Goal: Task Accomplishment & Management: Use online tool/utility

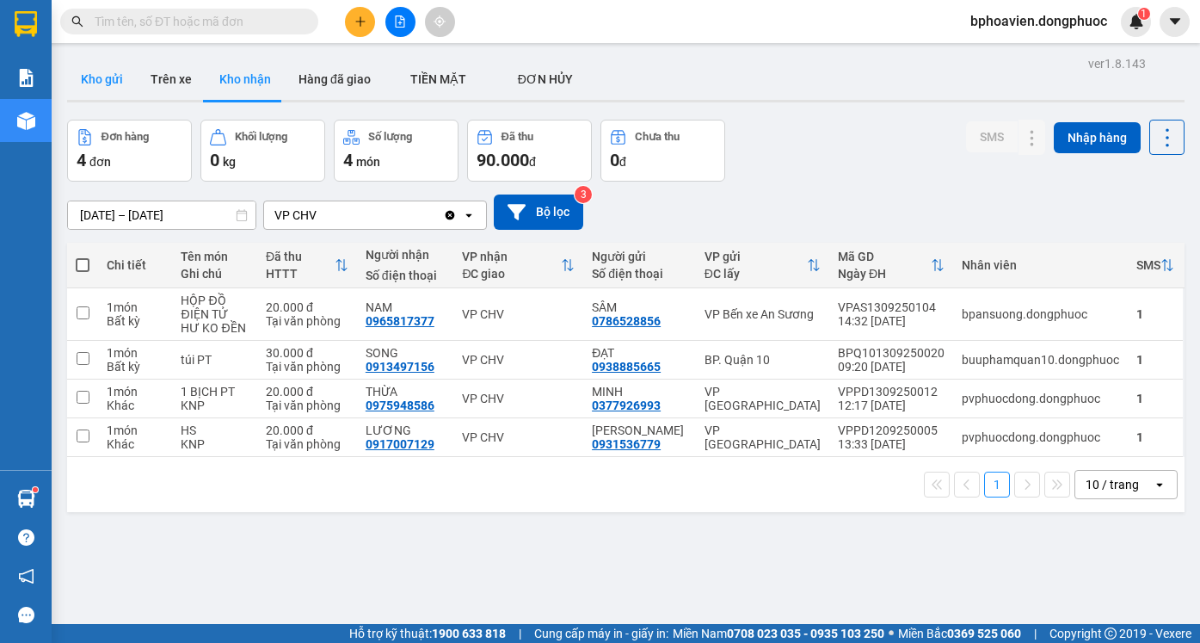
click at [111, 92] on button "Kho gửi" at bounding box center [102, 79] width 70 height 41
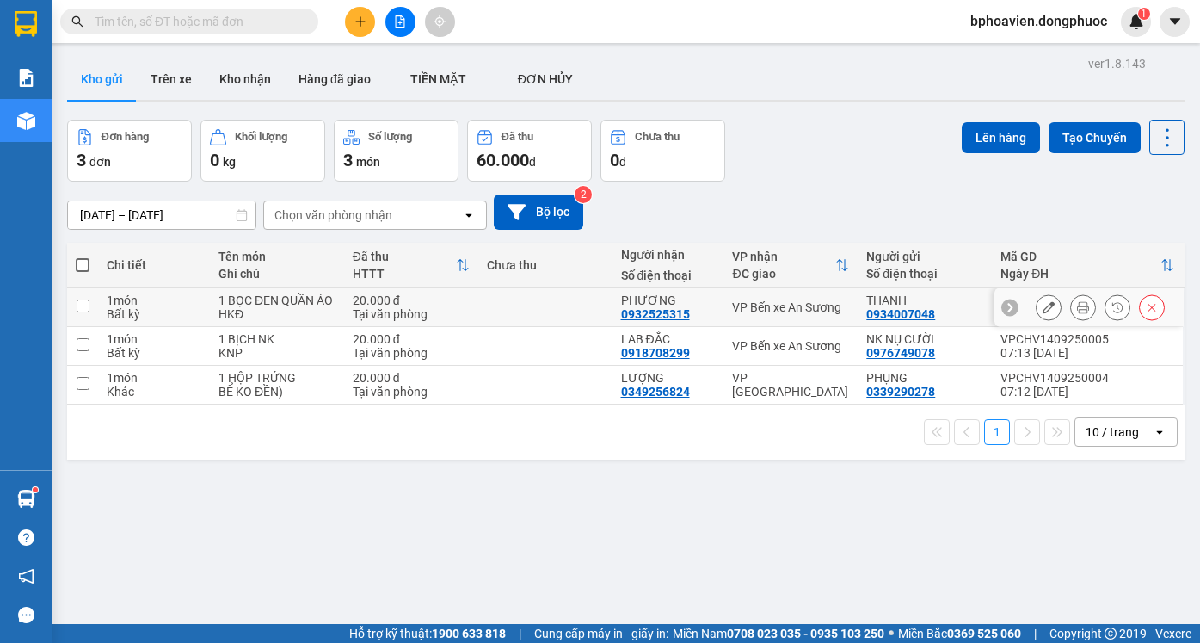
drag, startPoint x: 546, startPoint y: 307, endPoint x: 546, endPoint y: 316, distance: 8.6
click at [546, 310] on td at bounding box center [545, 307] width 134 height 39
checkbox input "true"
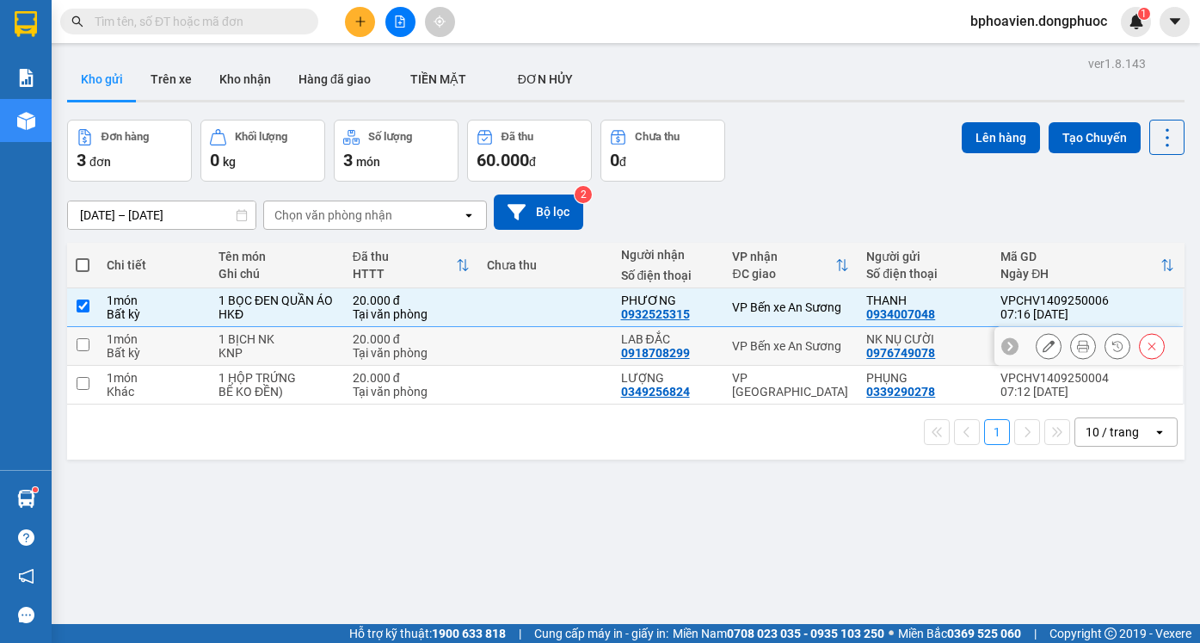
drag, startPoint x: 538, startPoint y: 352, endPoint x: 549, endPoint y: 391, distance: 40.3
click at [538, 355] on td at bounding box center [545, 346] width 134 height 39
checkbox input "true"
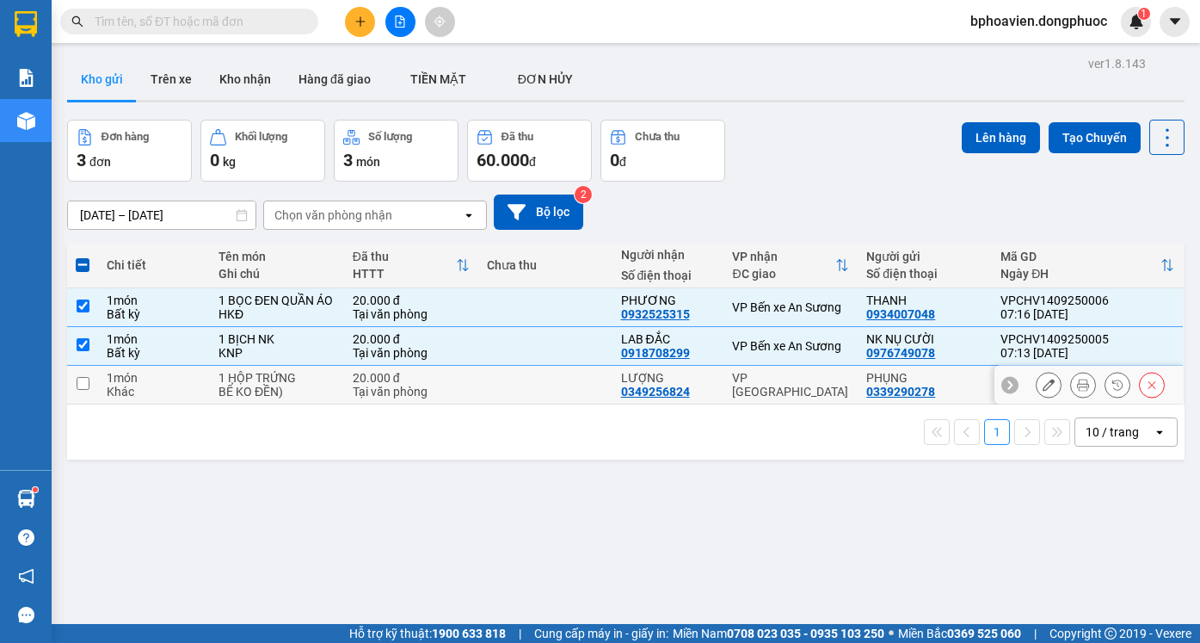
drag, startPoint x: 550, startPoint y: 396, endPoint x: 657, endPoint y: 296, distance: 146.1
click at [550, 397] on td at bounding box center [545, 385] width 134 height 39
checkbox input "true"
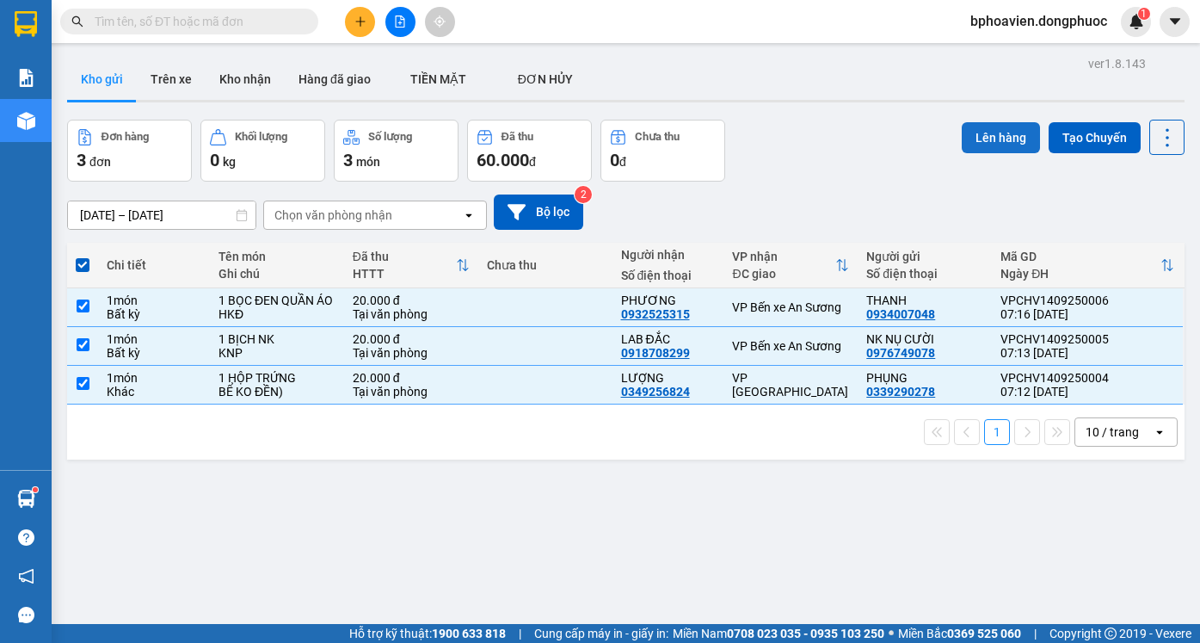
click at [972, 134] on button "Lên hàng" at bounding box center [1001, 137] width 78 height 31
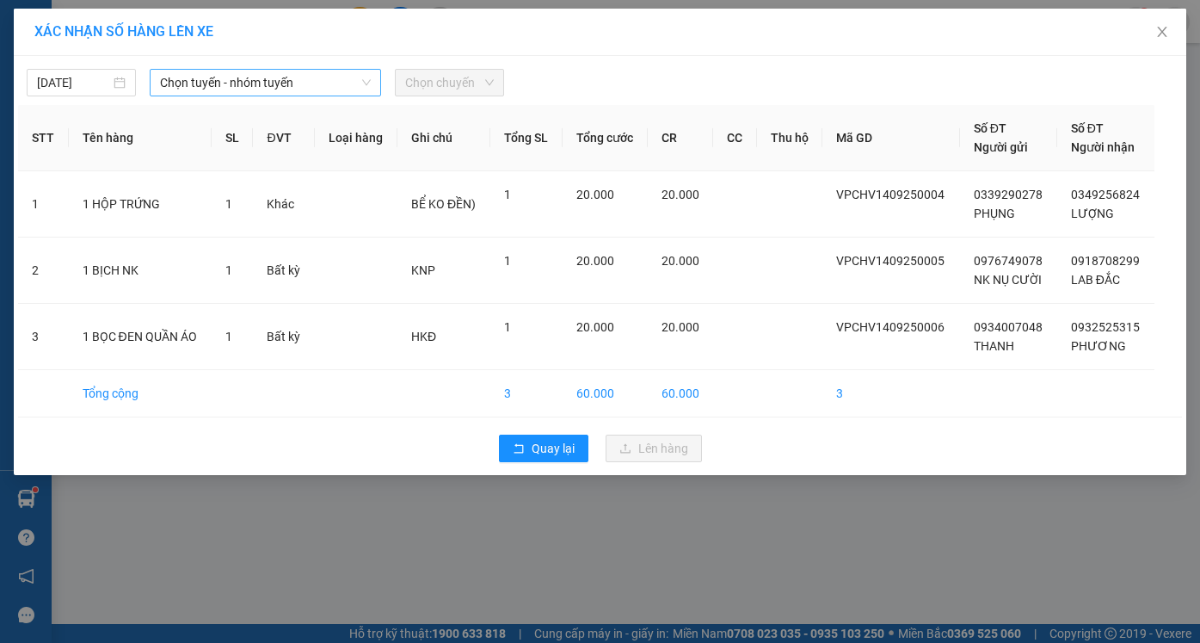
click at [252, 69] on div "Chọn tuyến - nhóm tuyến" at bounding box center [265, 83] width 231 height 28
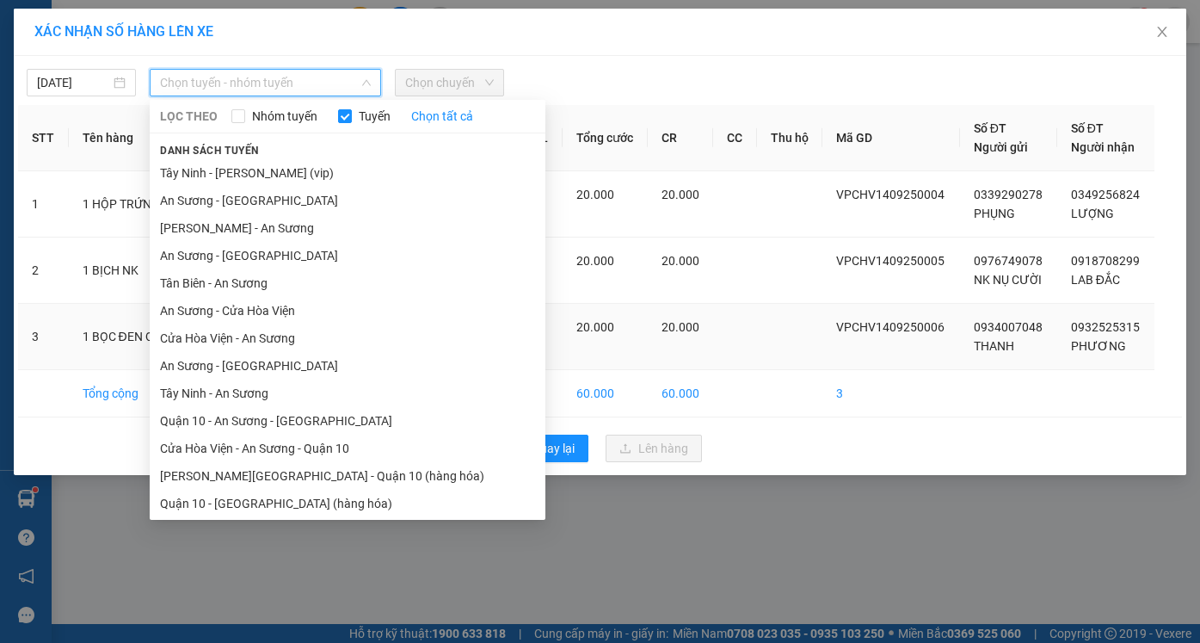
click at [248, 327] on li "Cửa Hòa Viện - An Sương" at bounding box center [348, 338] width 396 height 28
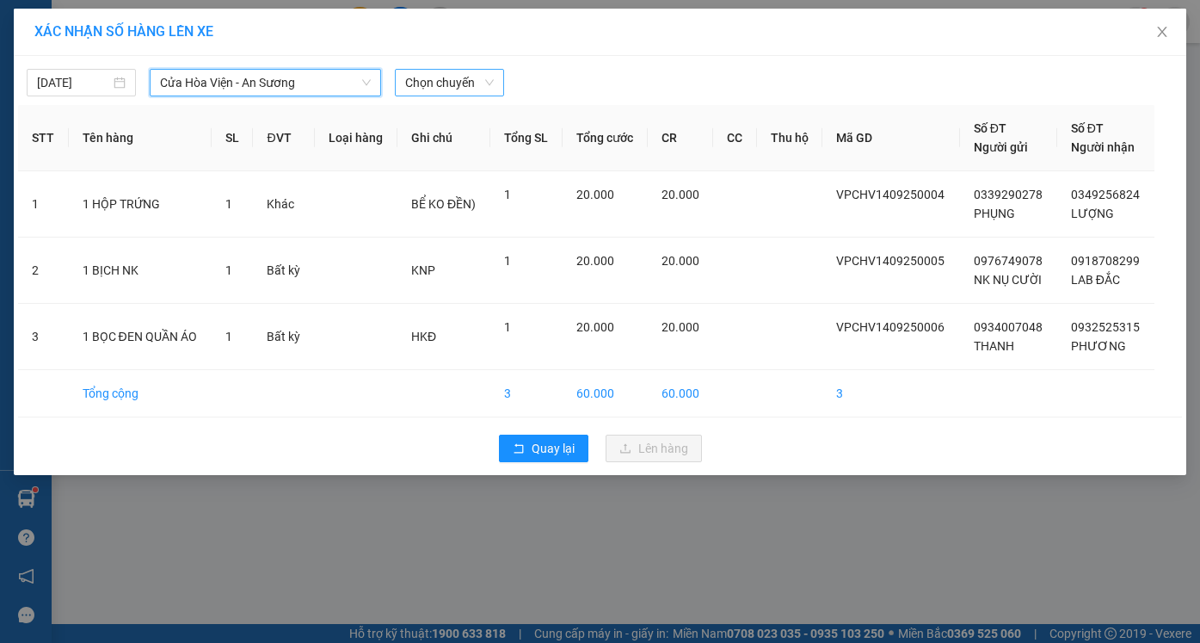
click at [470, 81] on span "Chọn chuyến" at bounding box center [449, 83] width 89 height 26
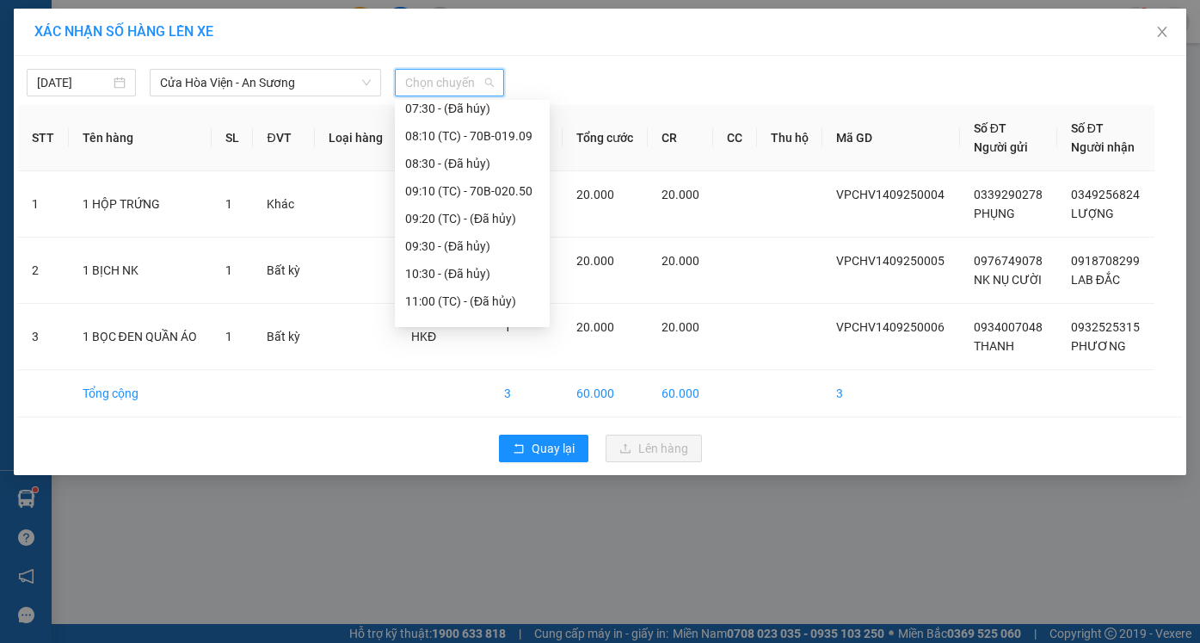
scroll to position [258, 0]
click at [442, 133] on div "08:10 (TC) - 70B-019.09" at bounding box center [472, 134] width 134 height 19
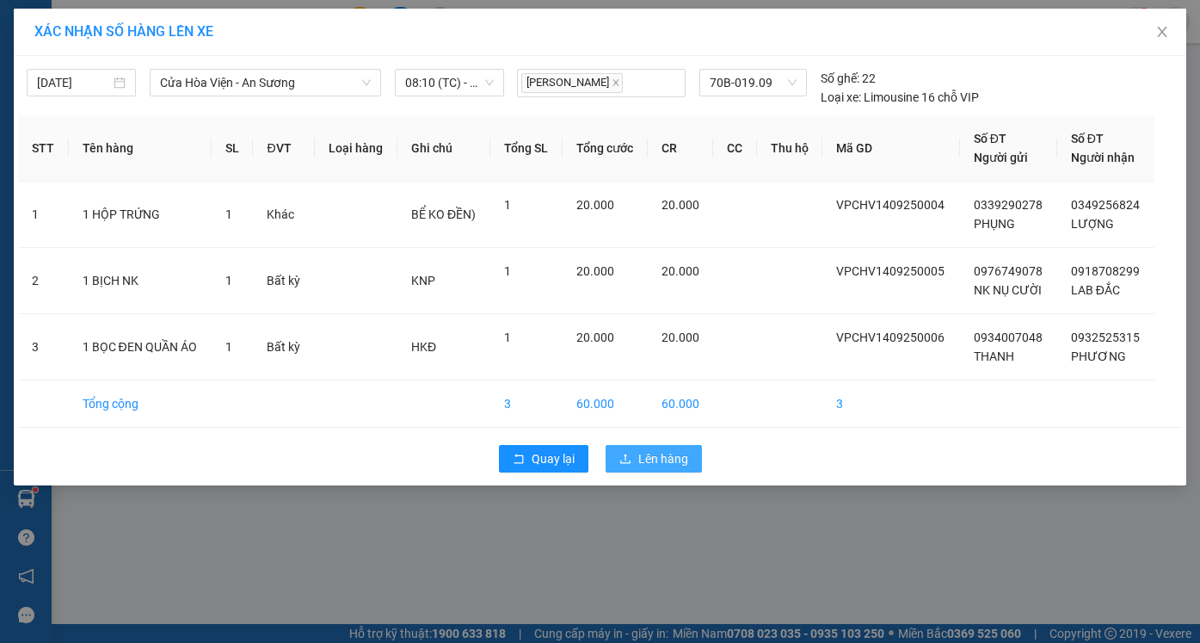
click at [645, 451] on span "Lên hàng" at bounding box center [664, 458] width 50 height 19
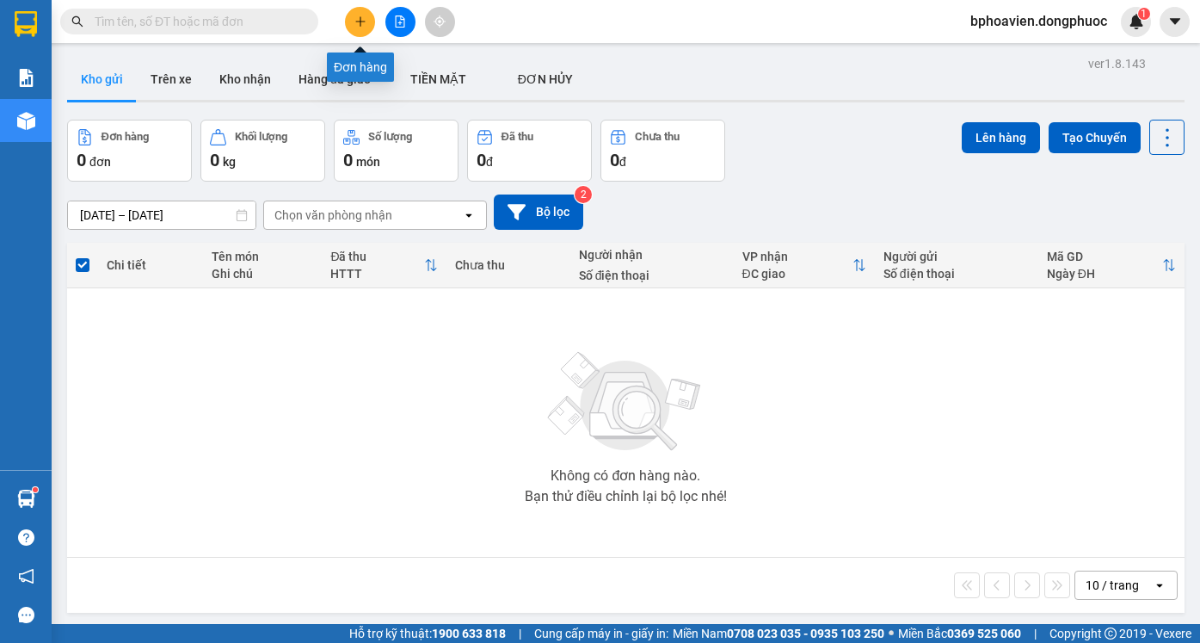
click at [366, 29] on button at bounding box center [360, 22] width 30 height 30
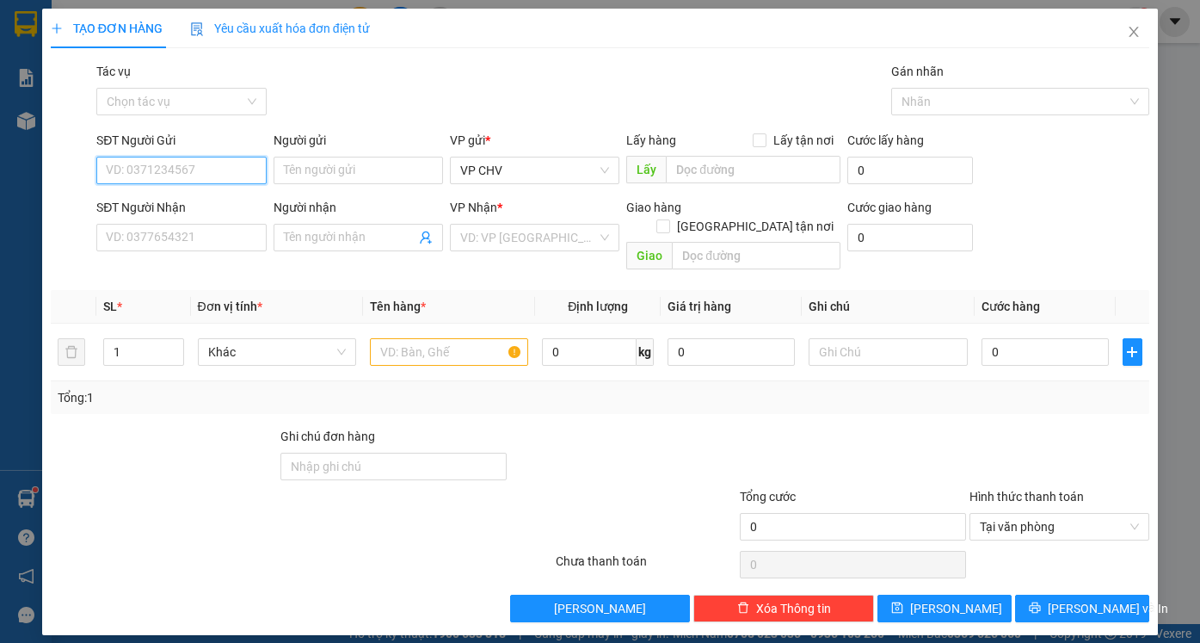
click at [125, 168] on input "SĐT Người Gửi" at bounding box center [181, 171] width 170 height 28
click at [183, 206] on div "0966228549 - NK XUYÊN Á" at bounding box center [181, 204] width 149 height 19
type input "0966228549"
type input "NK XUYÊN Á"
type input "0945737776"
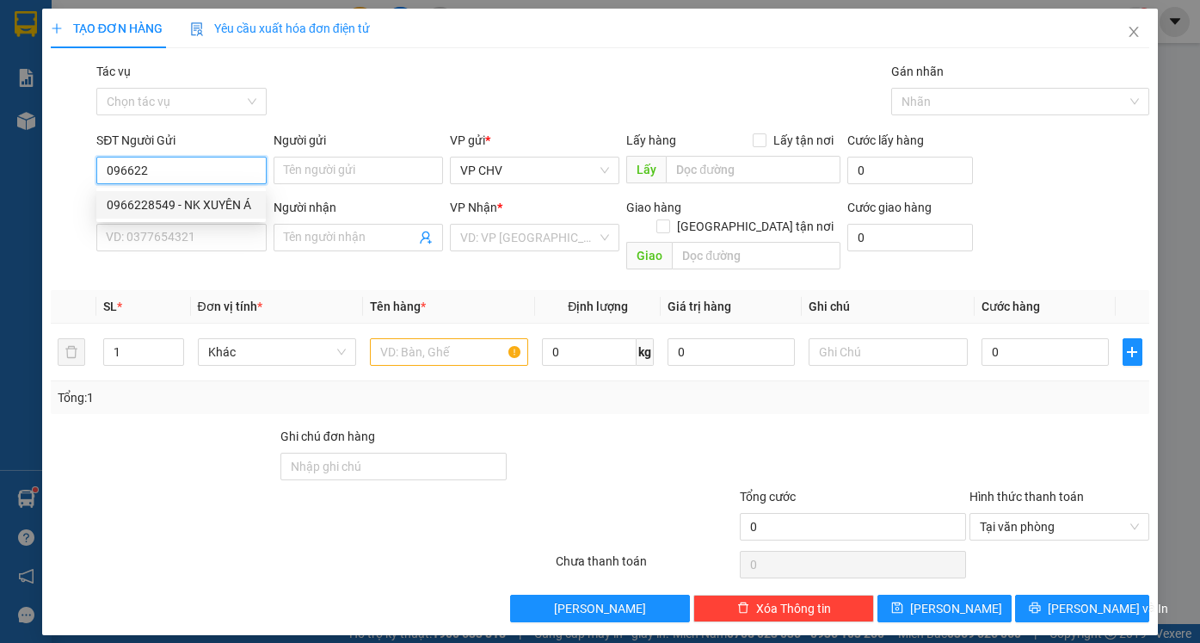
type input "labo HD"
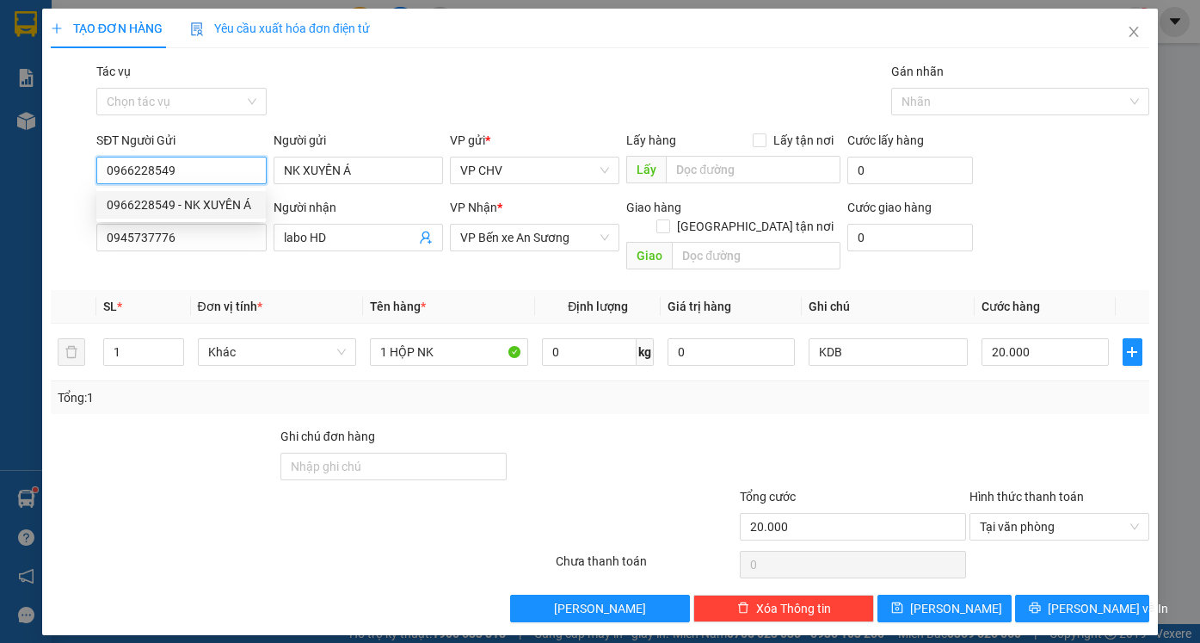
type input "20.000"
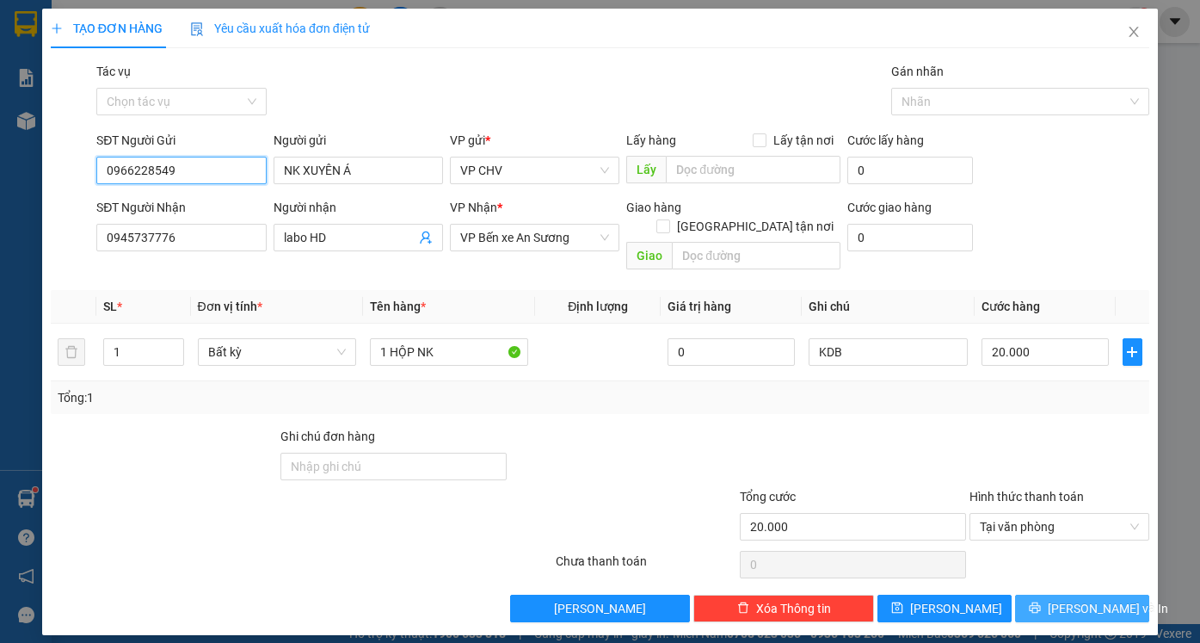
type input "0966228549"
click at [1099, 599] on span "[PERSON_NAME] và In" at bounding box center [1108, 608] width 120 height 19
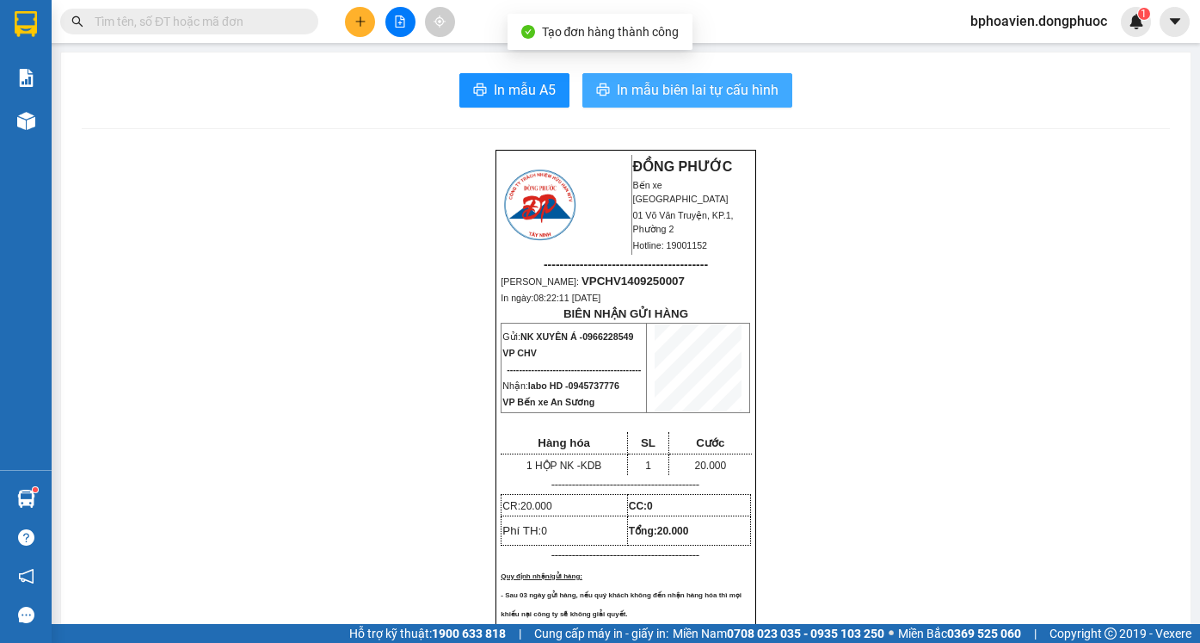
click at [708, 83] on span "In mẫu biên lai tự cấu hình" at bounding box center [698, 90] width 162 height 22
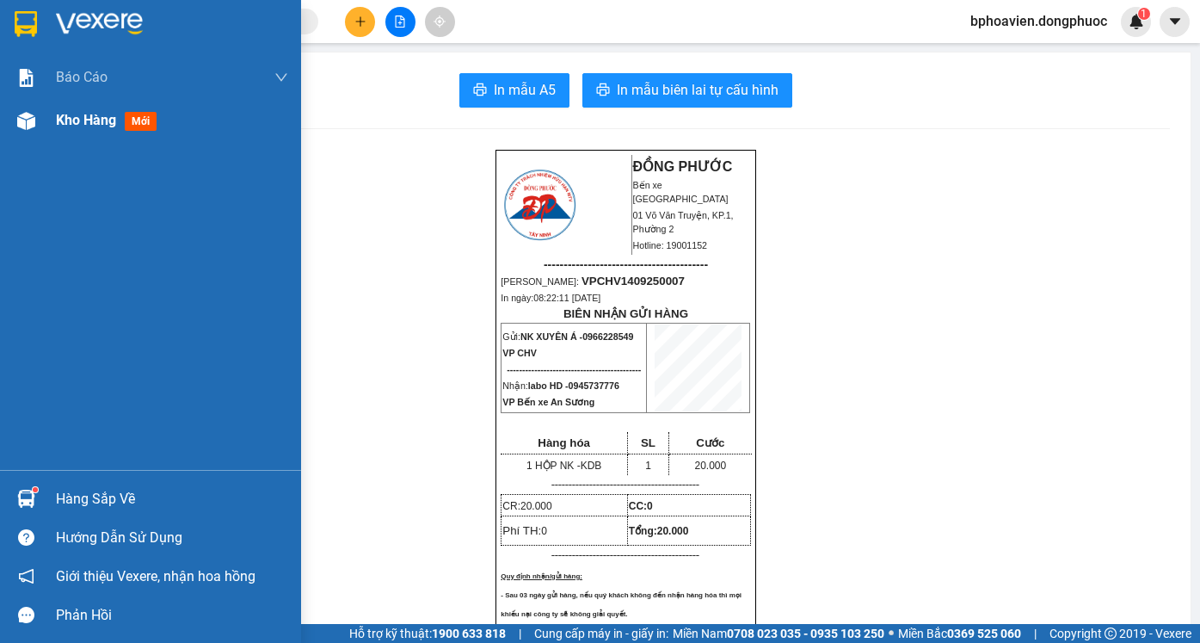
click at [75, 120] on span "Kho hàng" at bounding box center [86, 120] width 60 height 16
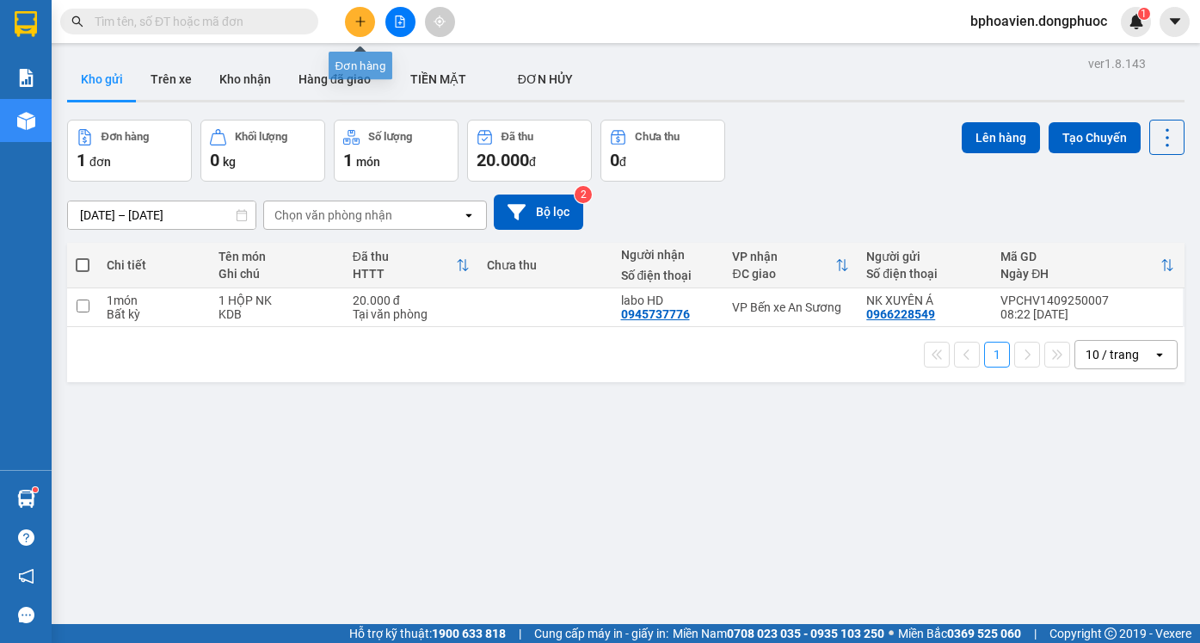
click at [361, 25] on icon "plus" at bounding box center [361, 21] width 12 height 12
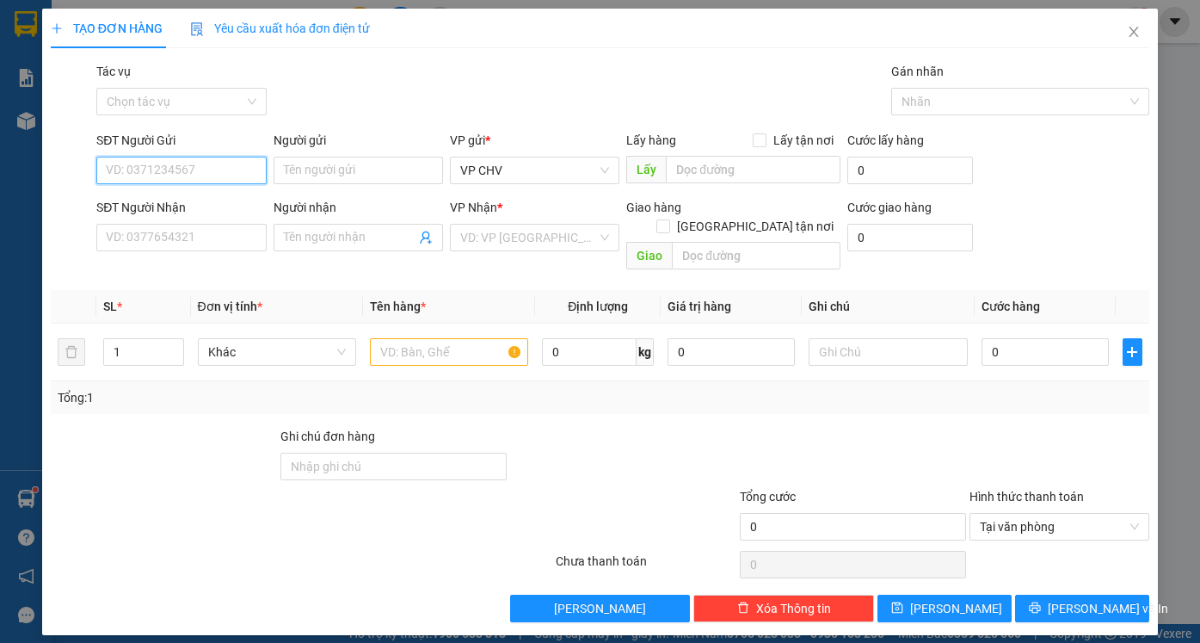
click at [239, 164] on input "SĐT Người Gửi" at bounding box center [181, 171] width 170 height 28
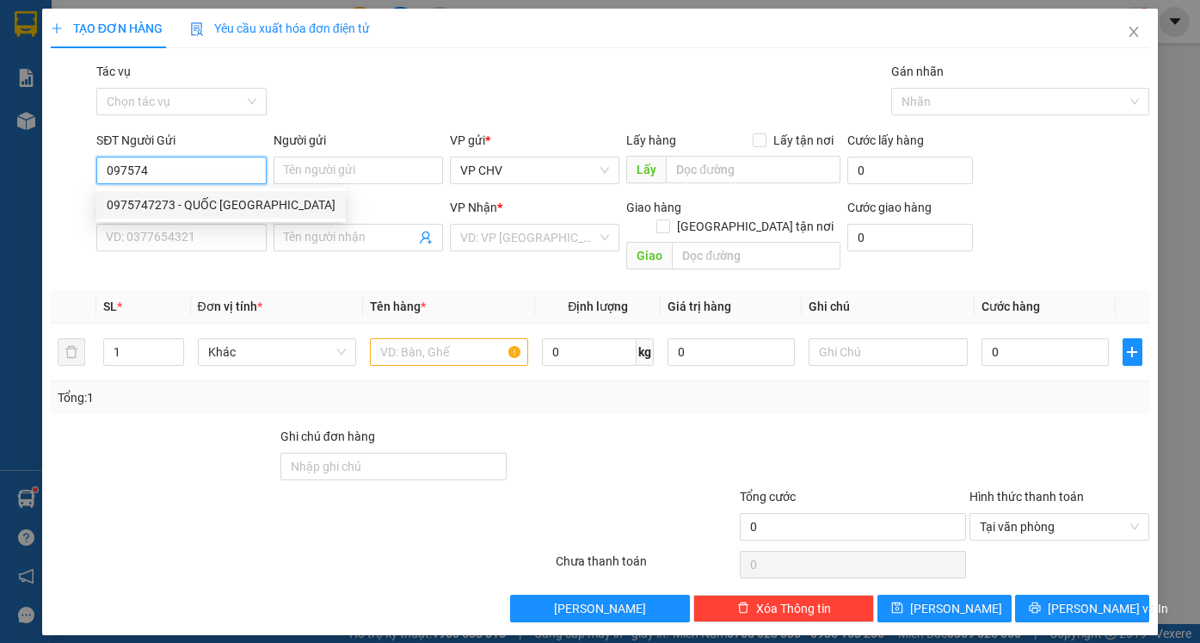
click at [224, 208] on div "0975747273 - QUỐC [GEOGRAPHIC_DATA]" at bounding box center [221, 204] width 229 height 19
type input "0975747273"
type input "QUỐC ANH"
type input "0909572767"
type input "TIỂU ĐỆ"
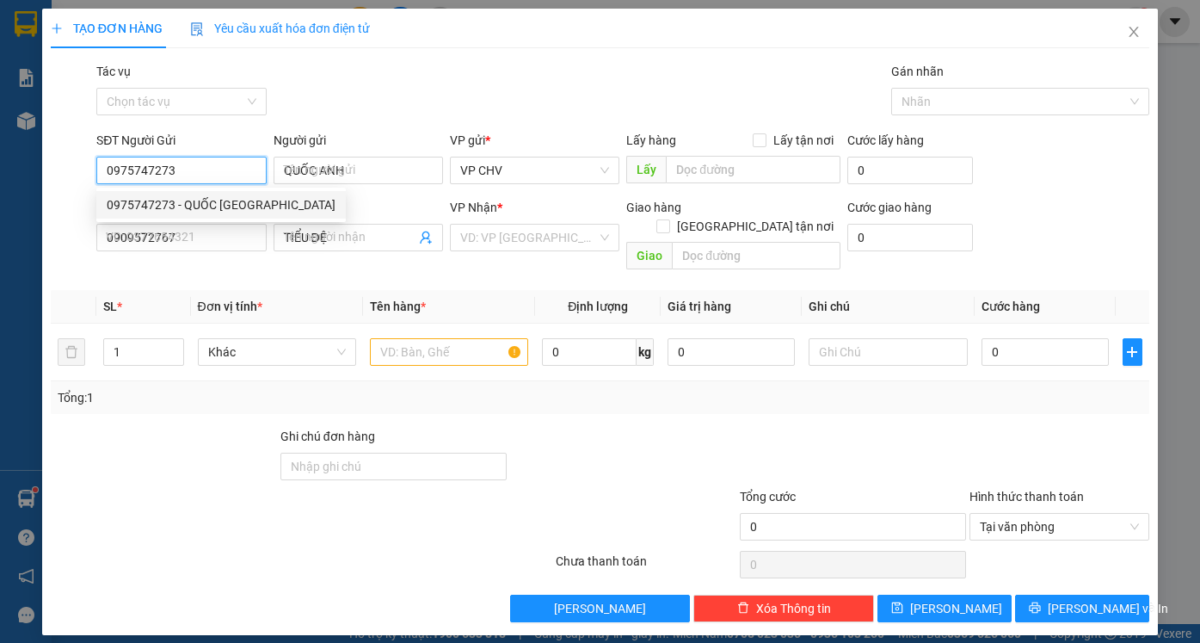
type input "20.000"
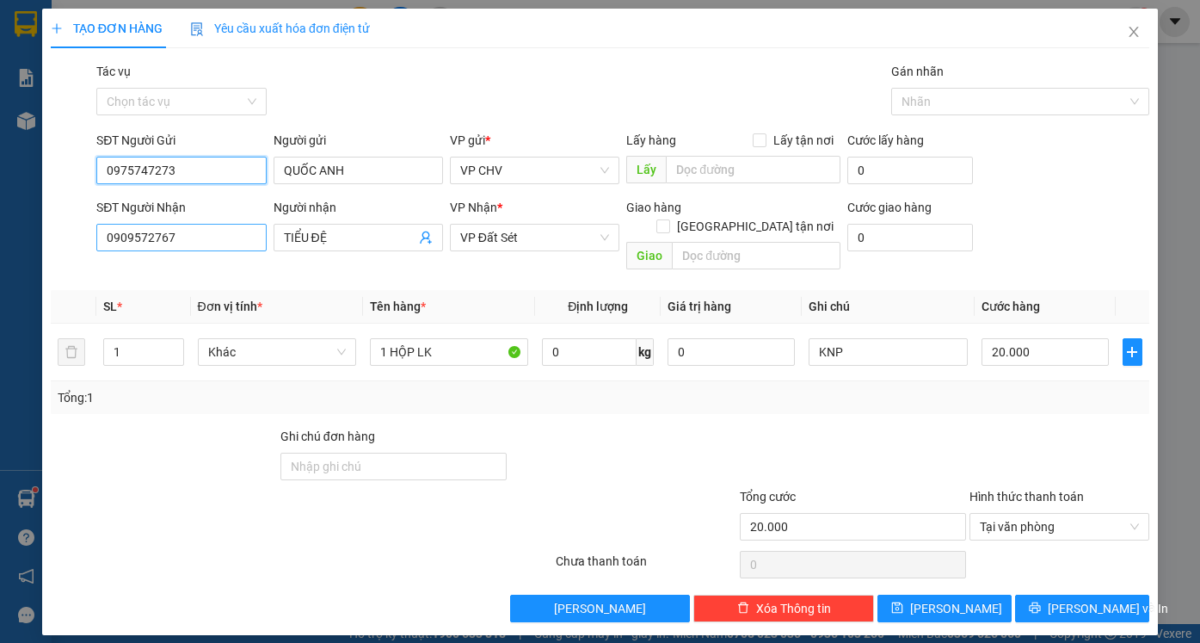
type input "0975747273"
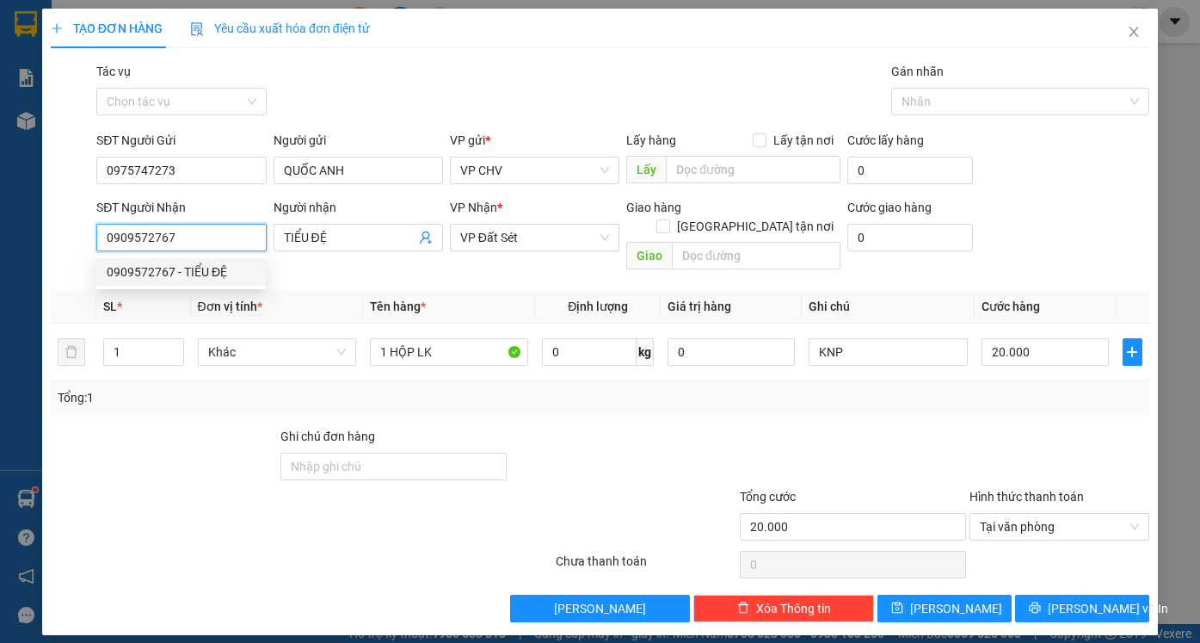
drag, startPoint x: 215, startPoint y: 228, endPoint x: 65, endPoint y: 239, distance: 150.1
click at [65, 240] on div "SĐT Người Nhận 0909572767 Người nhận TIỂU ĐỆ VP Nhận * VP Đất Sét Giao hàng Gia…" at bounding box center [600, 237] width 1102 height 79
click at [208, 277] on div "0886868952 - A HOÀNG" at bounding box center [181, 271] width 149 height 19
type input "0886868952"
type input "A HOÀNG"
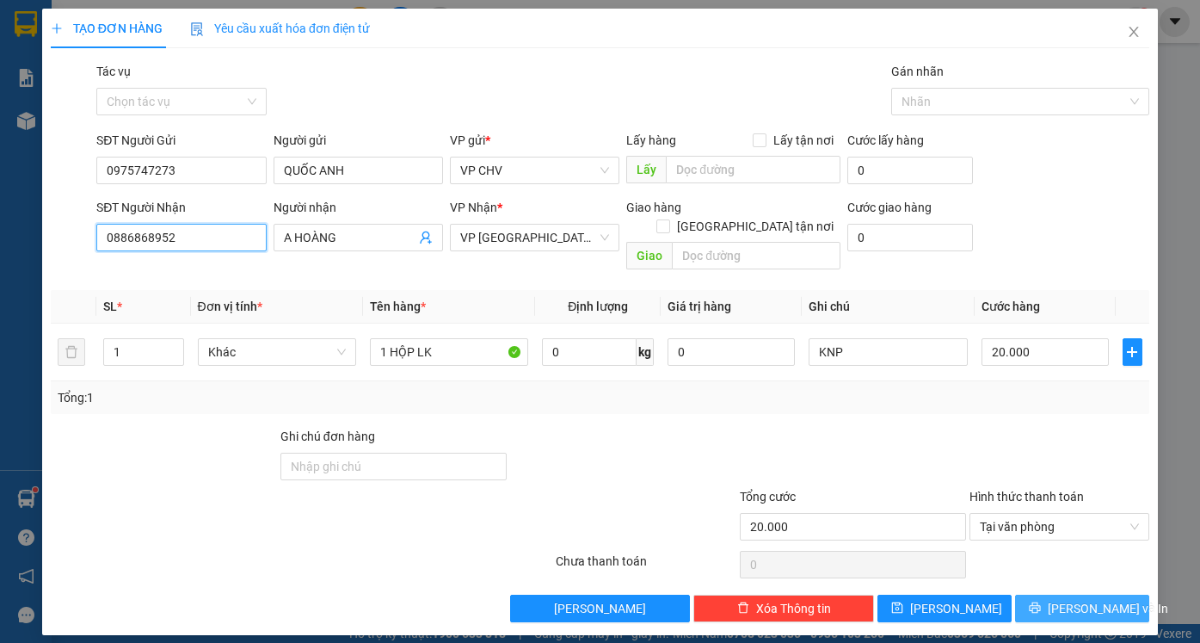
type input "0886868952"
click at [1083, 599] on span "[PERSON_NAME] và In" at bounding box center [1108, 608] width 120 height 19
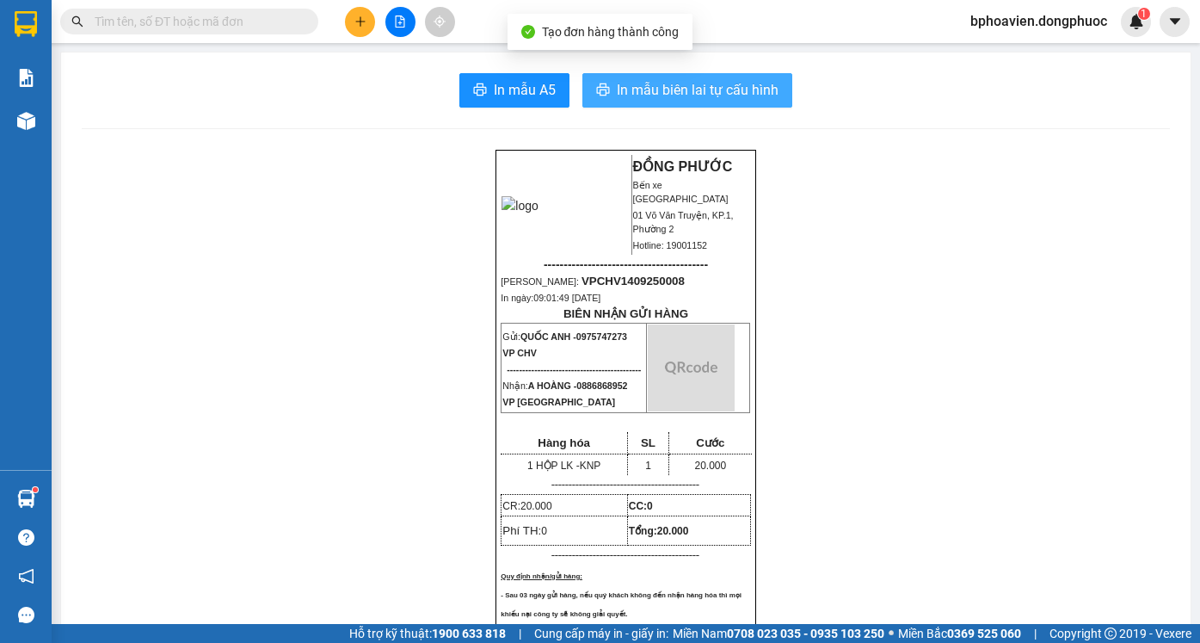
click at [694, 82] on span "In mẫu biên lai tự cấu hình" at bounding box center [698, 90] width 162 height 22
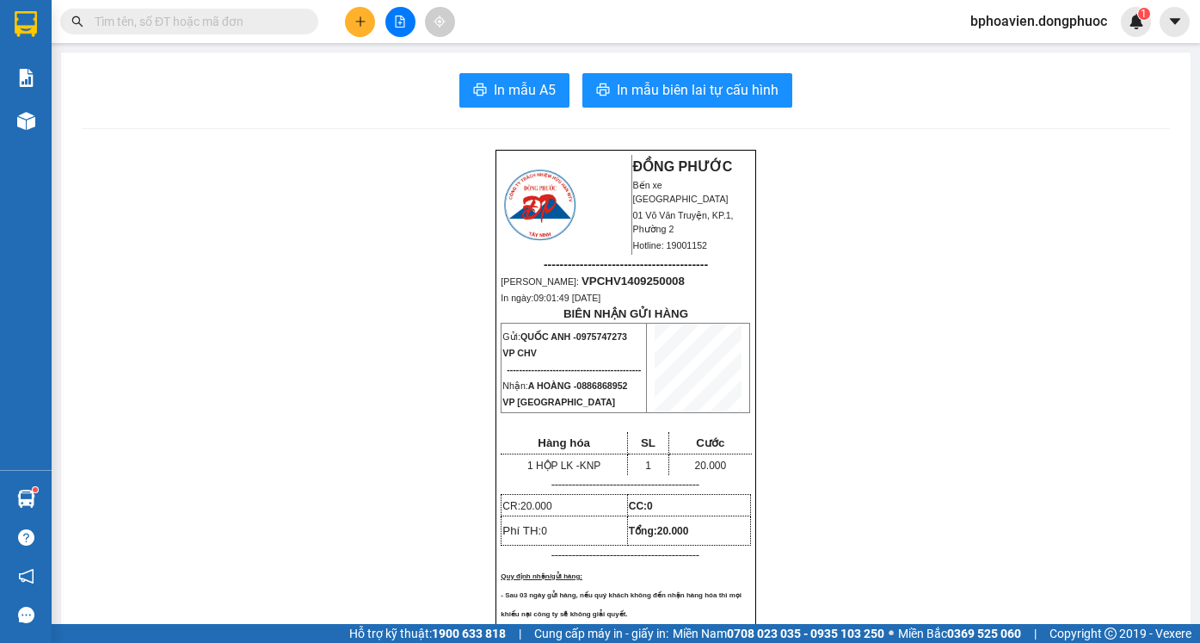
click at [361, 23] on icon "plus" at bounding box center [361, 21] width 12 height 12
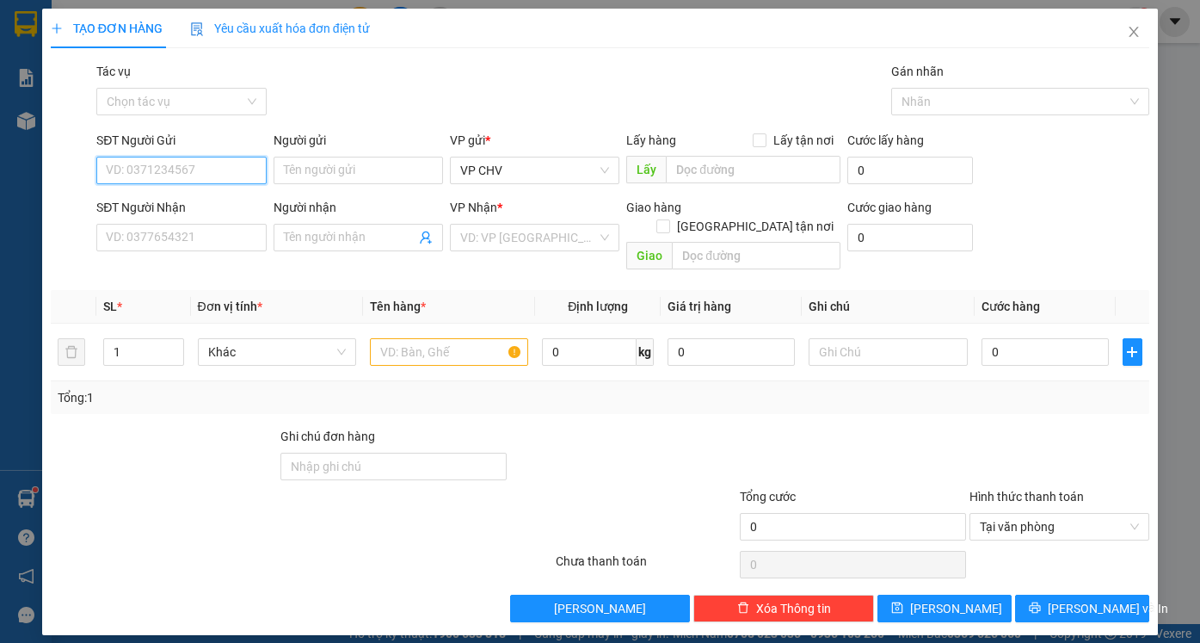
click at [206, 174] on input "SĐT Người Gửi" at bounding box center [181, 171] width 170 height 28
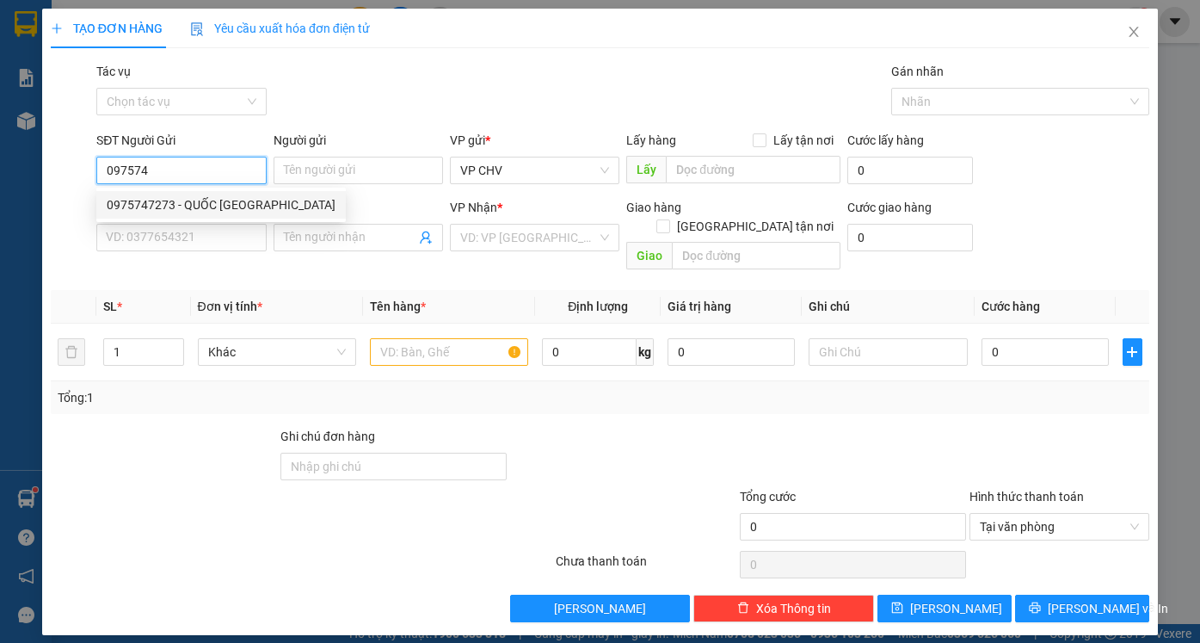
click at [201, 201] on div "0975747273 - QUỐC [GEOGRAPHIC_DATA]" at bounding box center [221, 204] width 229 height 19
type input "0975747273"
type input "QUỐC ANH"
type input "0886868952"
type input "A HOÀNG"
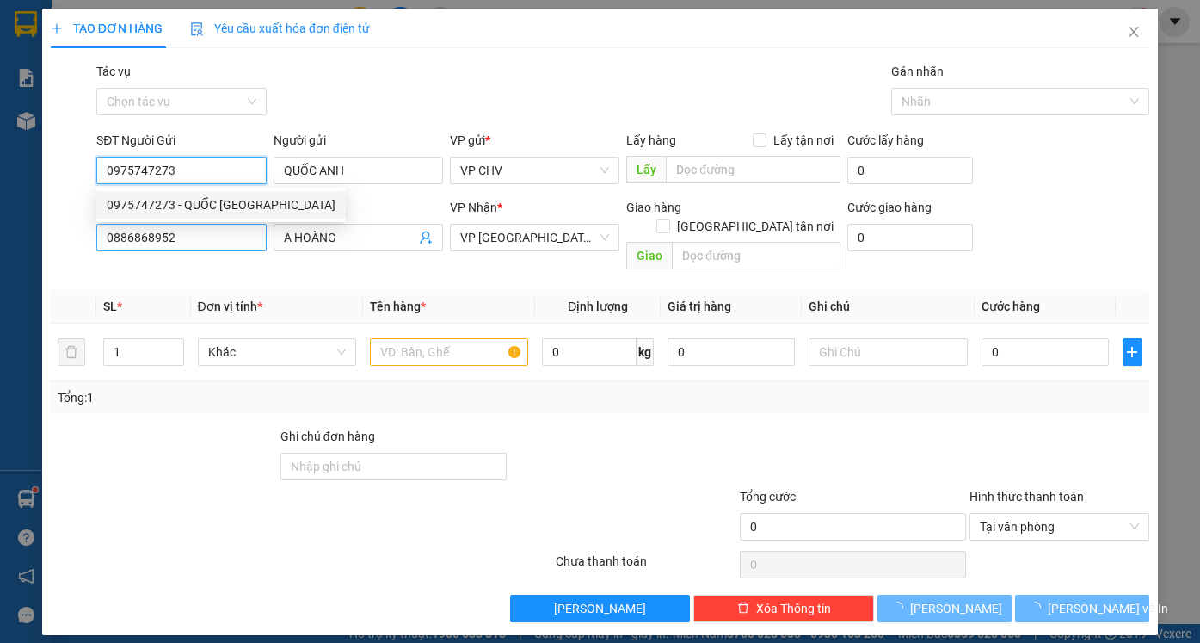
type input "0975747273"
type input "20.000"
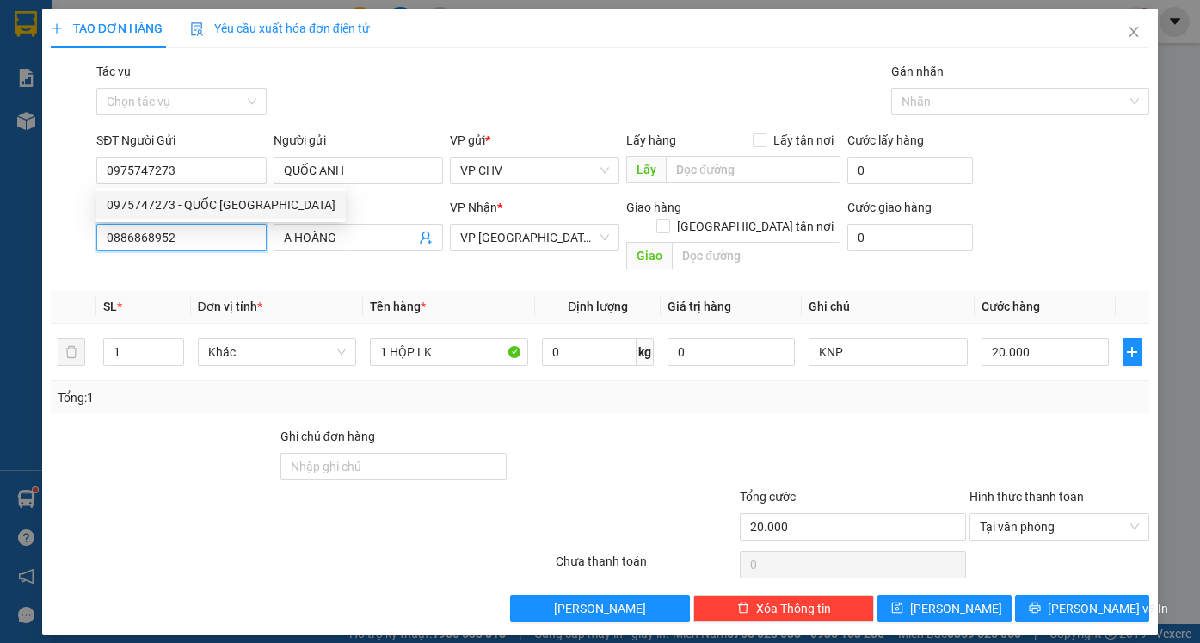
drag, startPoint x: 207, startPoint y: 234, endPoint x: 63, endPoint y: 236, distance: 143.7
click at [63, 236] on div "SĐT Người Nhận 0886868952 0886868952 Người nhận A HOÀNG VP Nhận * VP Phước Đông…" at bounding box center [600, 237] width 1102 height 79
click at [130, 238] on input "0345904" at bounding box center [181, 238] width 170 height 28
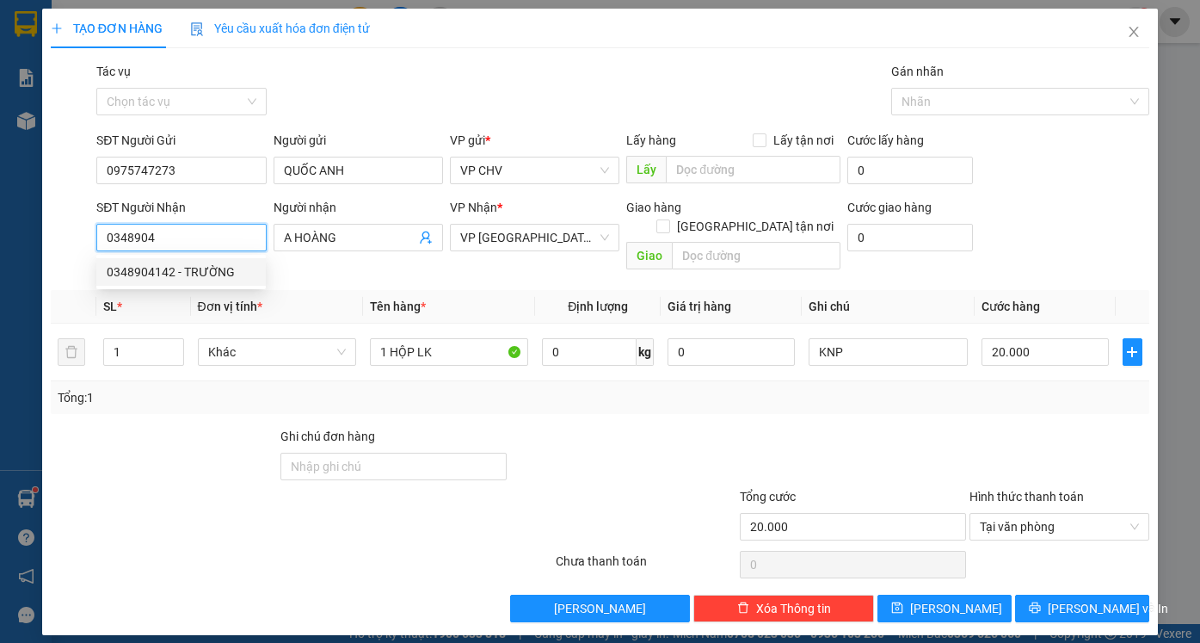
click at [224, 271] on div "0348904142 - TRƯỜNG" at bounding box center [181, 271] width 149 height 19
type input "0348904142"
type input "TRƯỜNG"
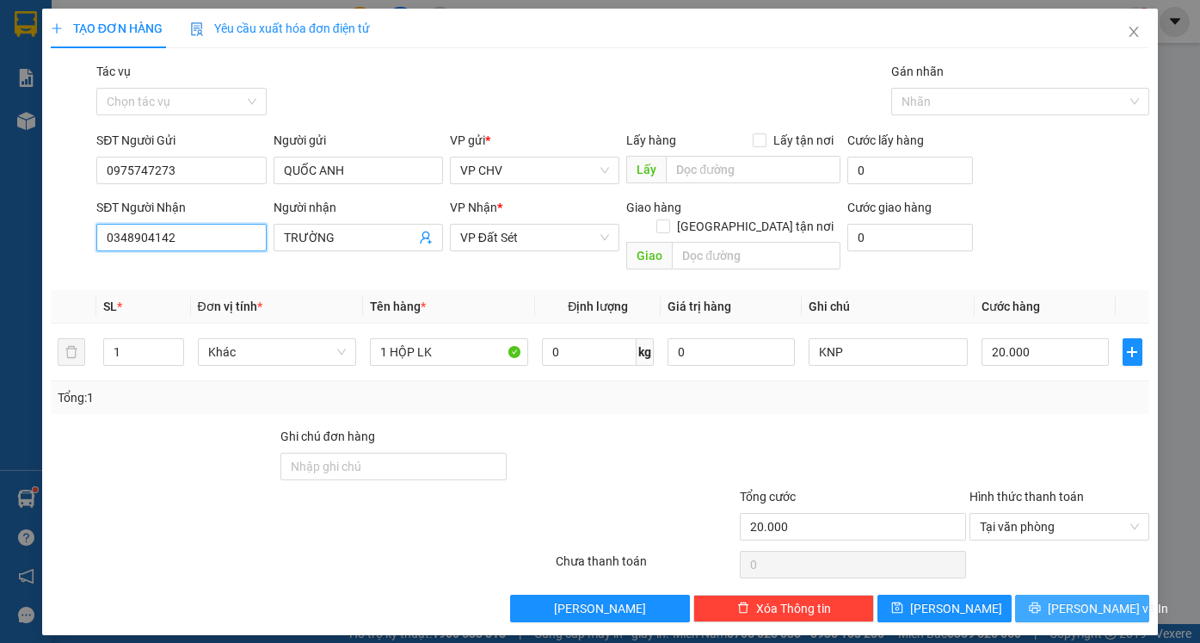
type input "0348904142"
click at [1058, 595] on button "[PERSON_NAME] và In" at bounding box center [1082, 609] width 134 height 28
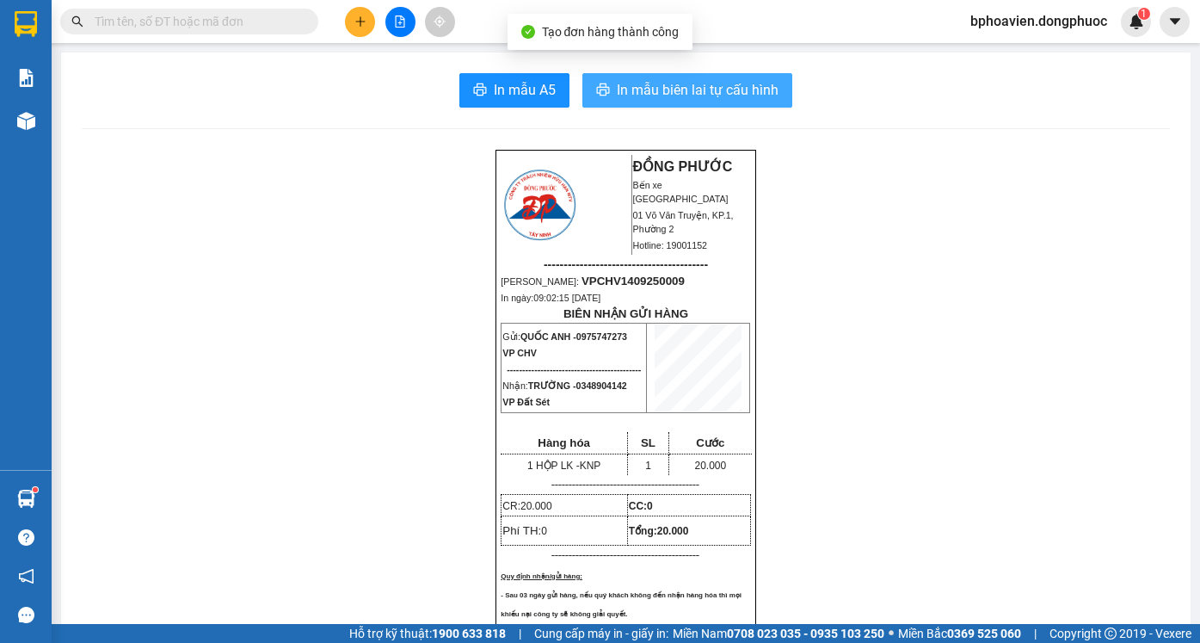
click at [632, 94] on span "In mẫu biên lai tự cấu hình" at bounding box center [698, 90] width 162 height 22
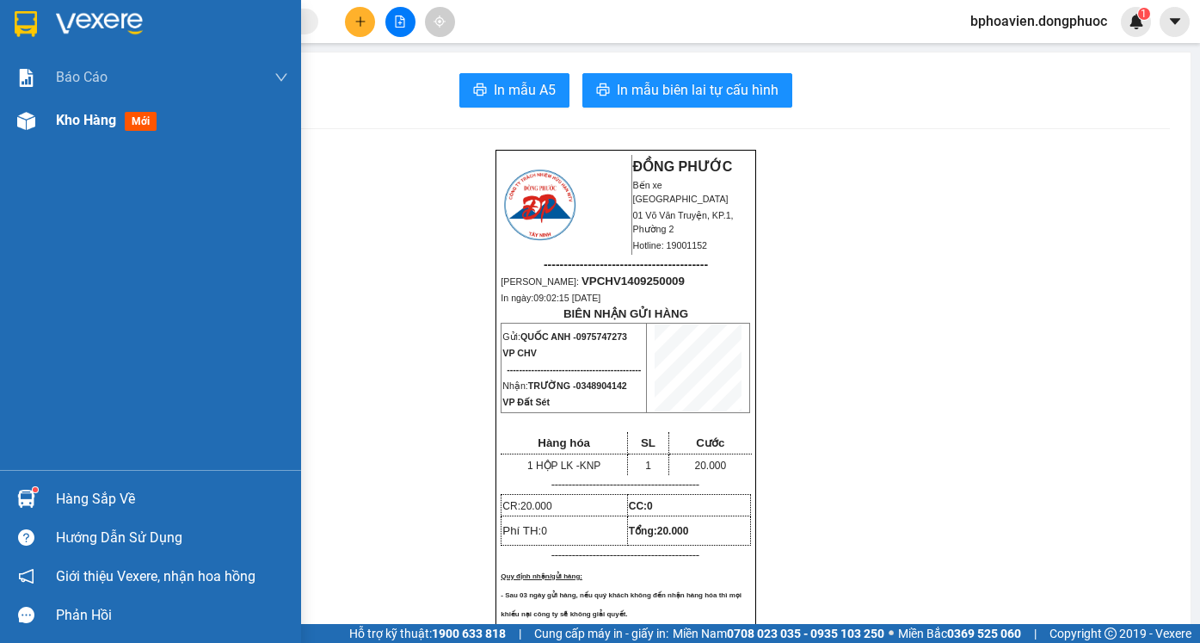
click at [71, 119] on span "Kho hàng" at bounding box center [86, 120] width 60 height 16
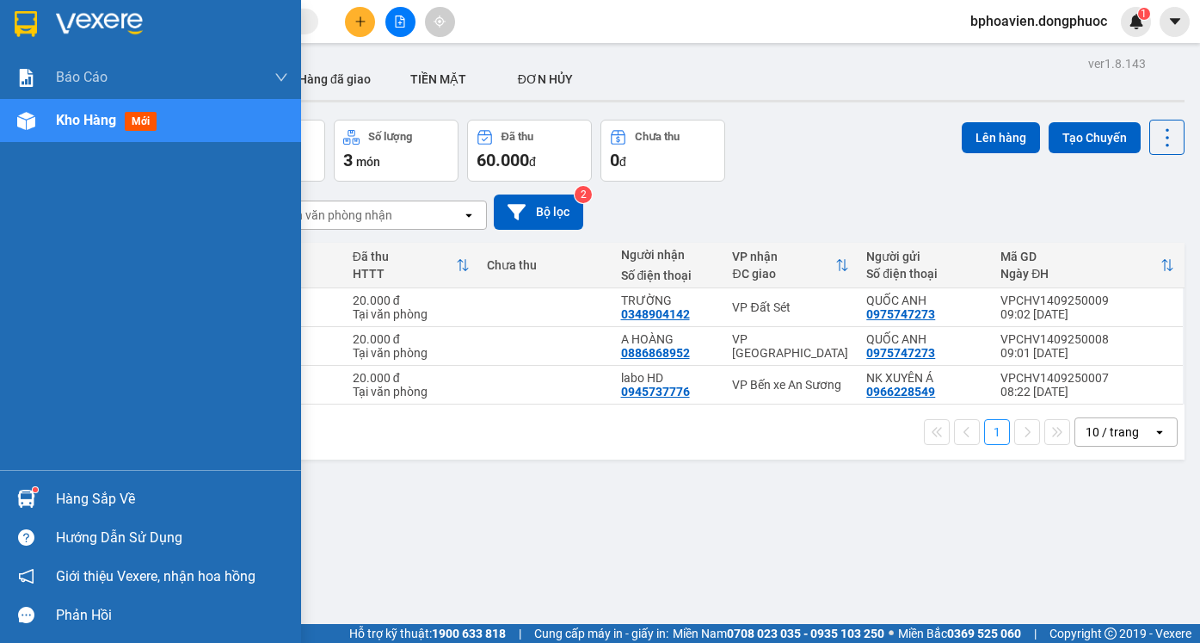
click at [65, 497] on div "Hàng sắp về" at bounding box center [172, 499] width 232 height 26
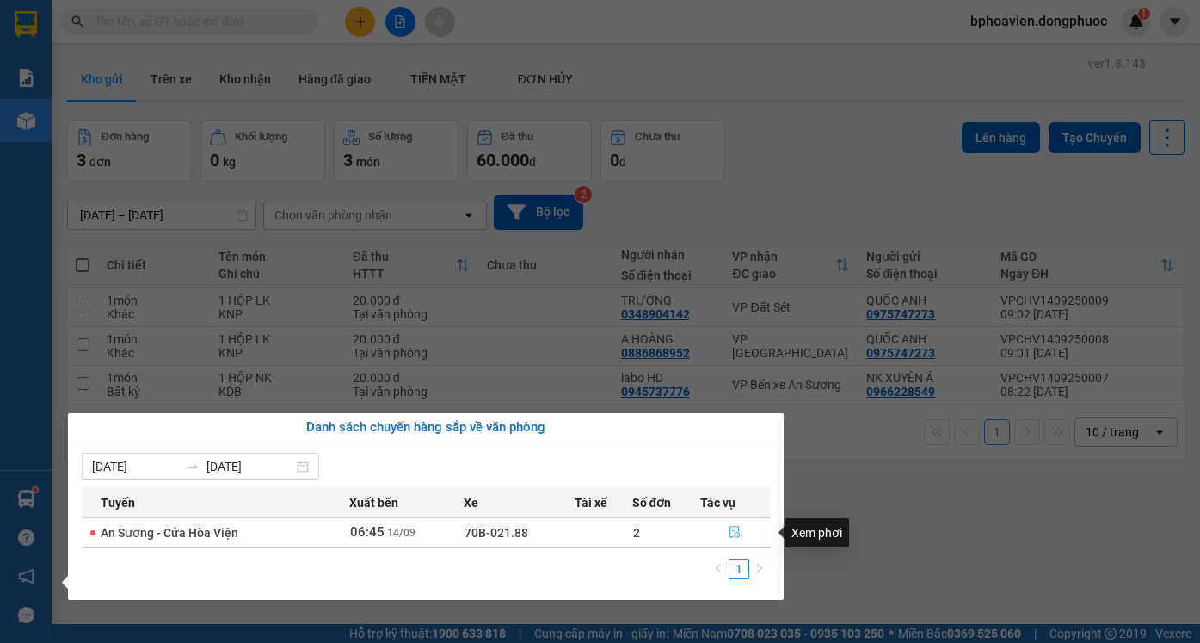
click at [731, 535] on icon "file-done" at bounding box center [736, 533] width 10 height 12
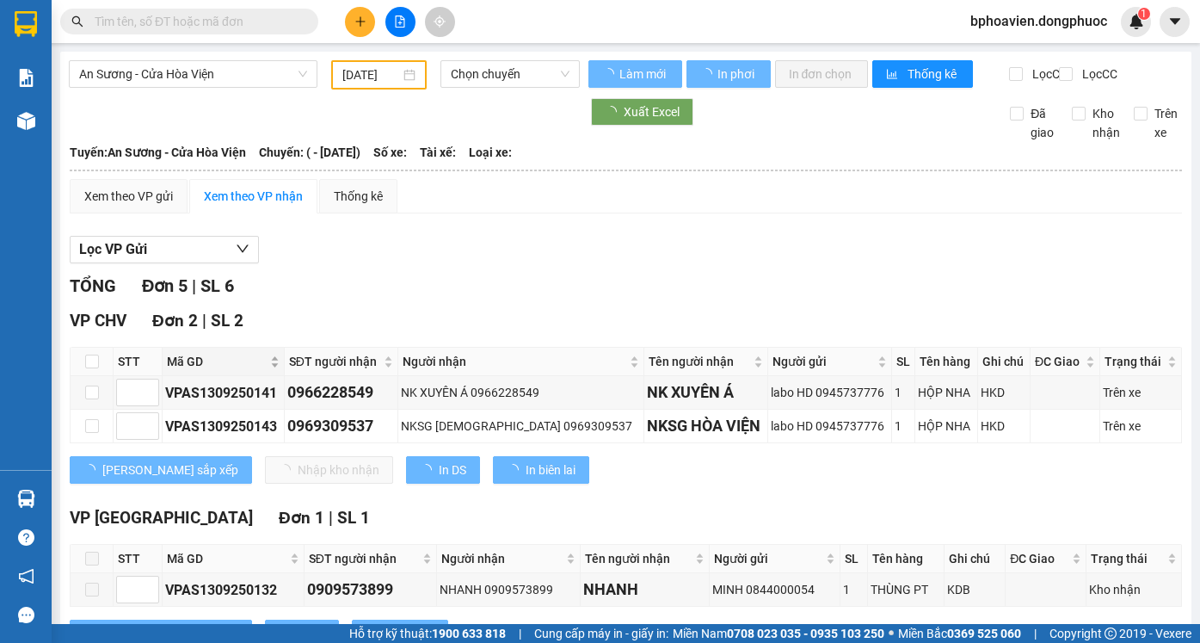
type input "[DATE]"
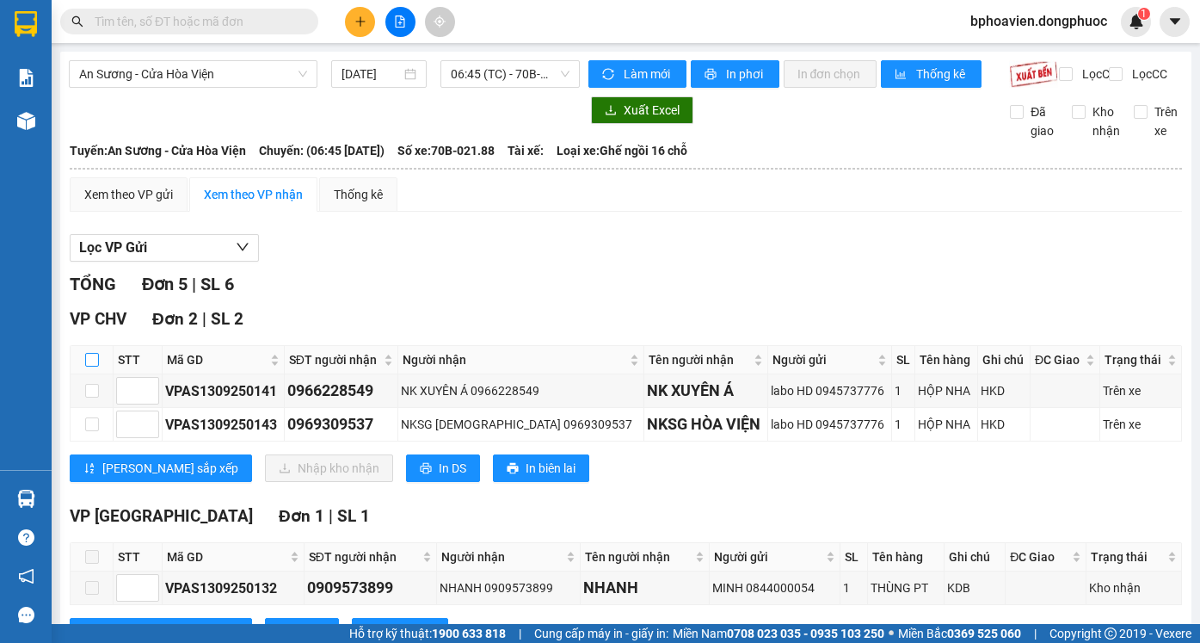
drag, startPoint x: 96, startPoint y: 374, endPoint x: 111, endPoint y: 386, distance: 19.6
click at [96, 367] on input "checkbox" at bounding box center [92, 360] width 14 height 14
checkbox input "true"
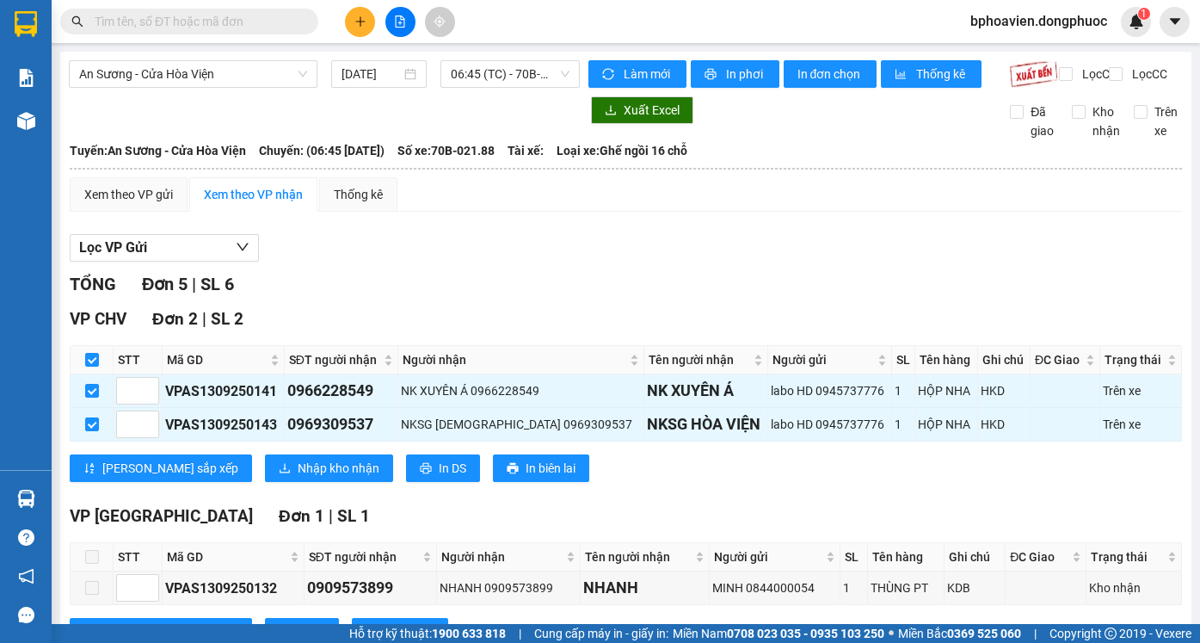
checkbox input "true"
click at [298, 478] on span "Nhập kho nhận" at bounding box center [339, 468] width 82 height 19
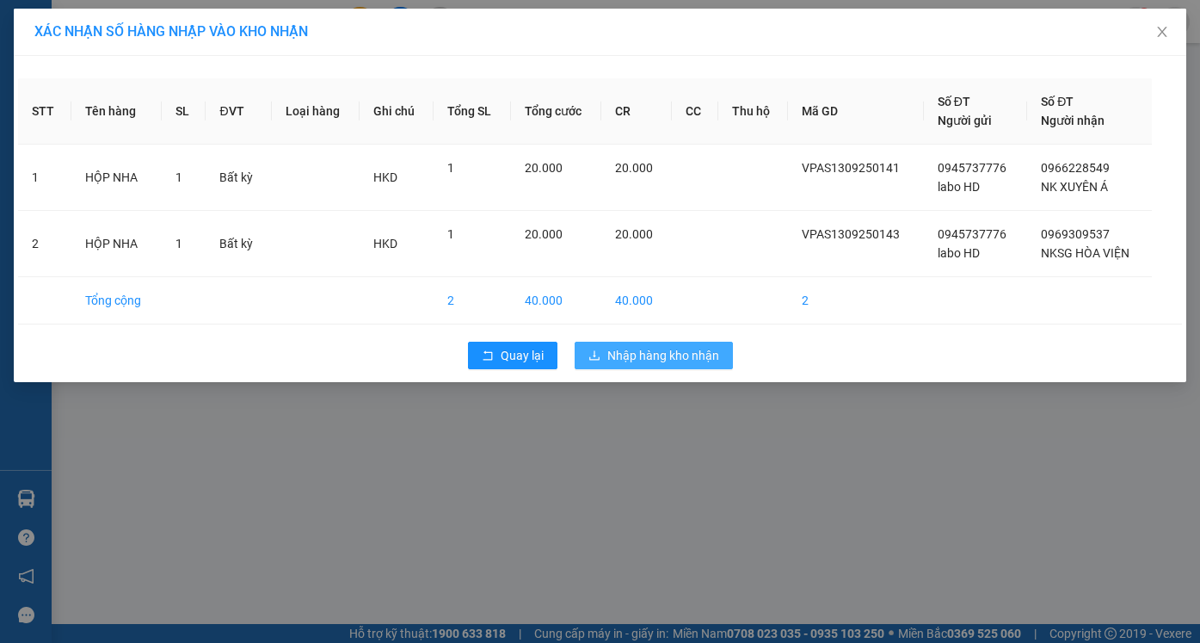
drag, startPoint x: 663, startPoint y: 361, endPoint x: 681, endPoint y: 378, distance: 25.0
click at [663, 361] on span "Nhập hàng kho nhận" at bounding box center [664, 355] width 112 height 19
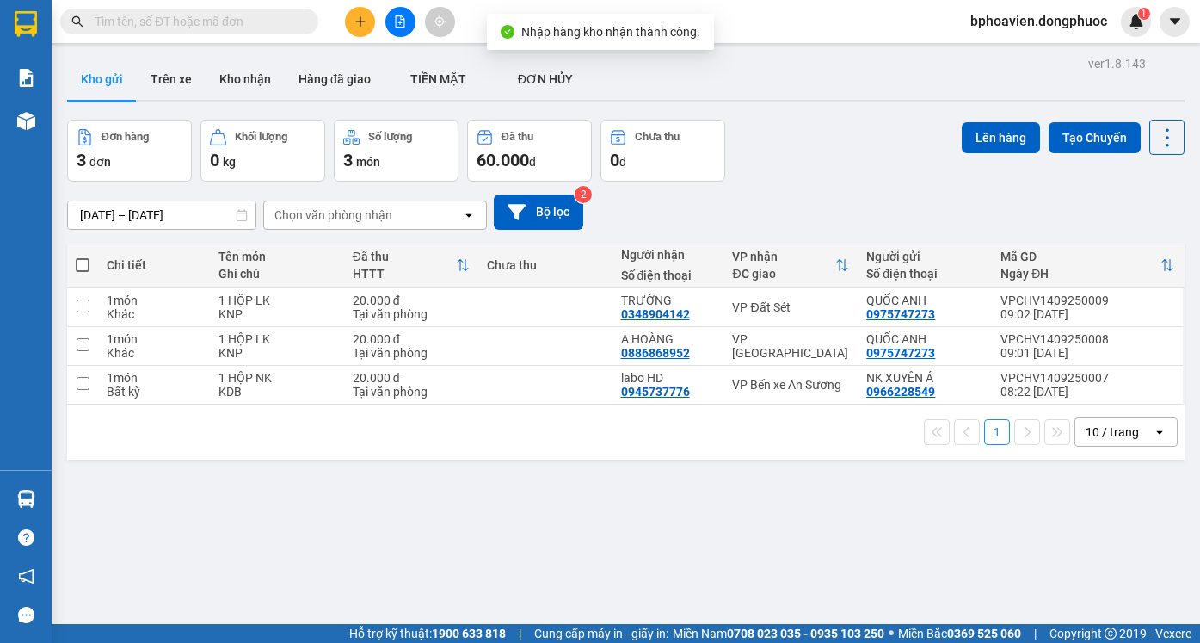
drag, startPoint x: 235, startPoint y: 81, endPoint x: 258, endPoint y: 136, distance: 59.8
click at [235, 82] on button "Kho nhận" at bounding box center [245, 79] width 79 height 41
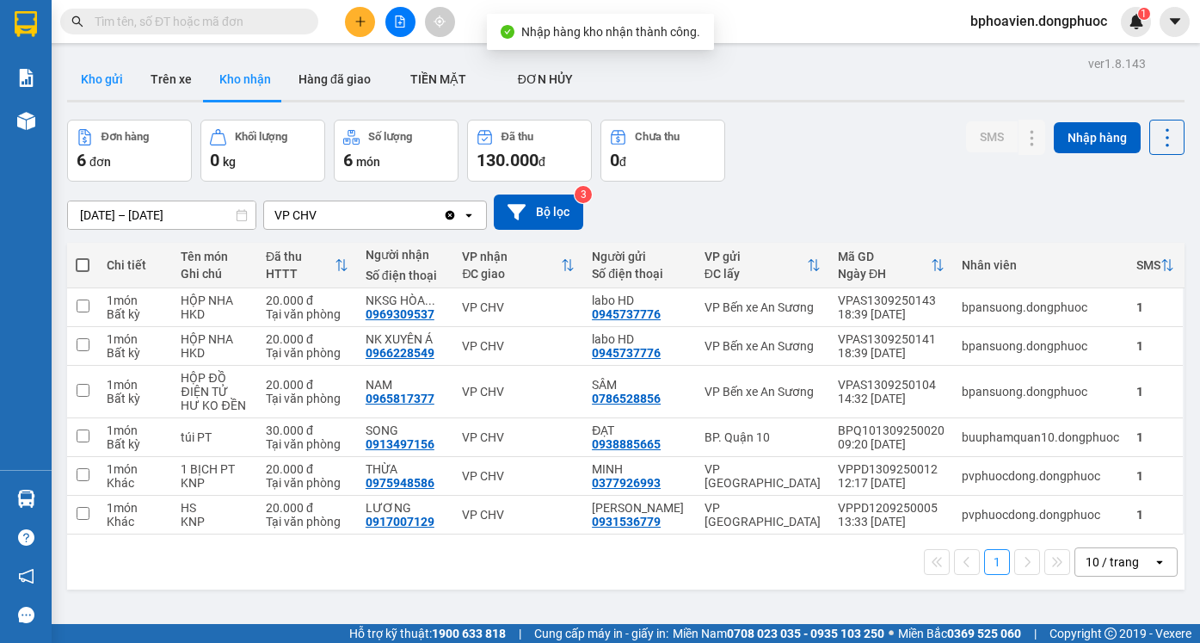
click at [124, 86] on button "Kho gửi" at bounding box center [102, 79] width 70 height 41
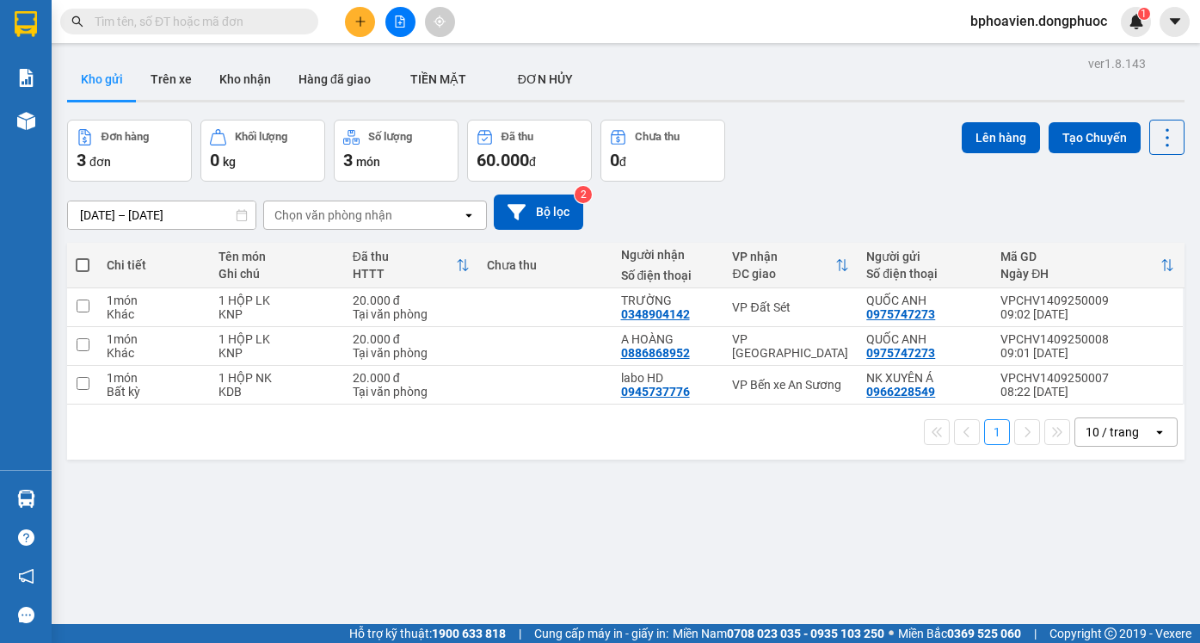
click at [532, 531] on div "ver 1.8.143 Kho gửi Trên xe Kho nhận Hàng đã giao TIỀN MẶT ĐƠN HỦY Đơn hàng 3…" at bounding box center [626, 373] width 1132 height 643
click at [546, 302] on td at bounding box center [545, 307] width 134 height 39
checkbox input "true"
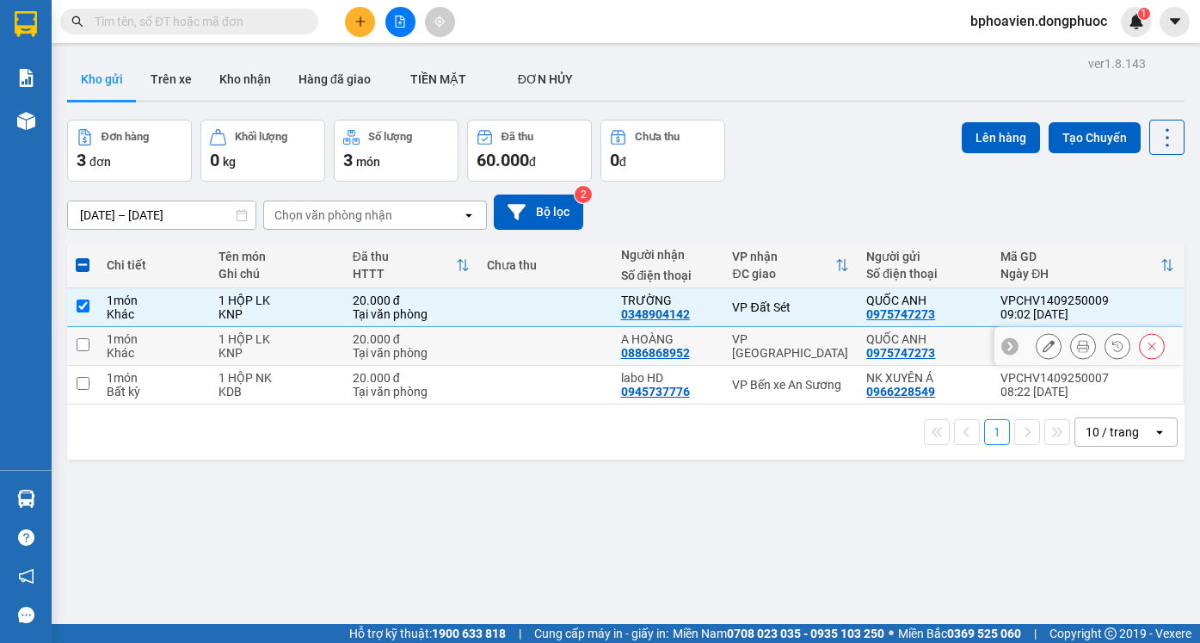
click at [541, 355] on td at bounding box center [545, 346] width 134 height 39
checkbox input "true"
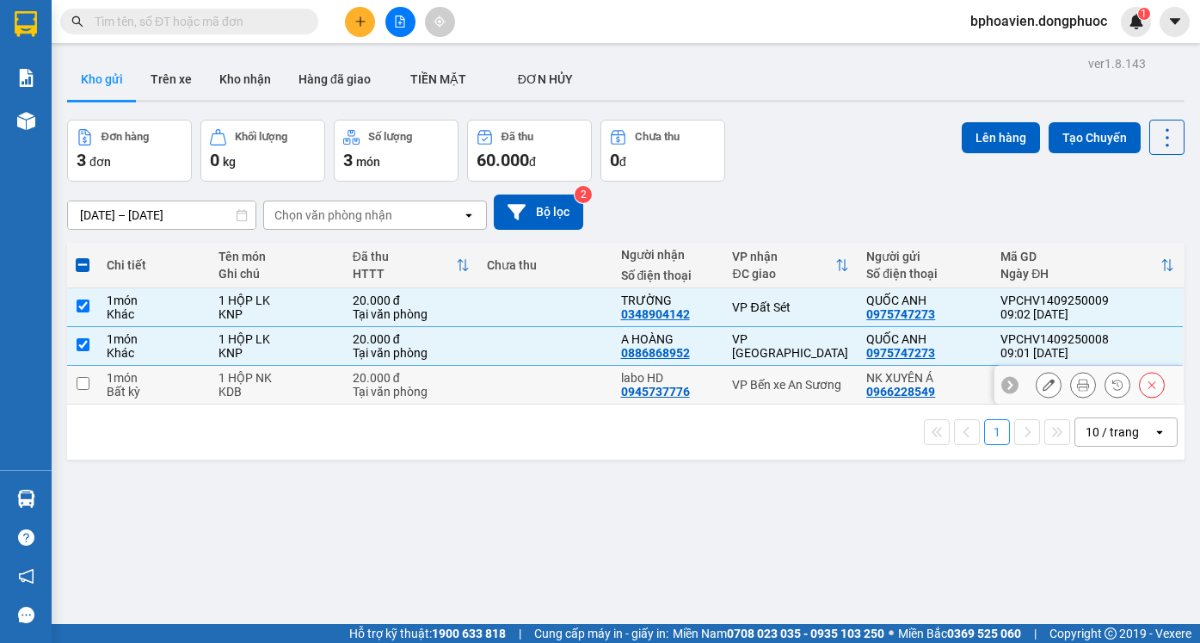
click at [562, 398] on td at bounding box center [545, 385] width 134 height 39
checkbox input "true"
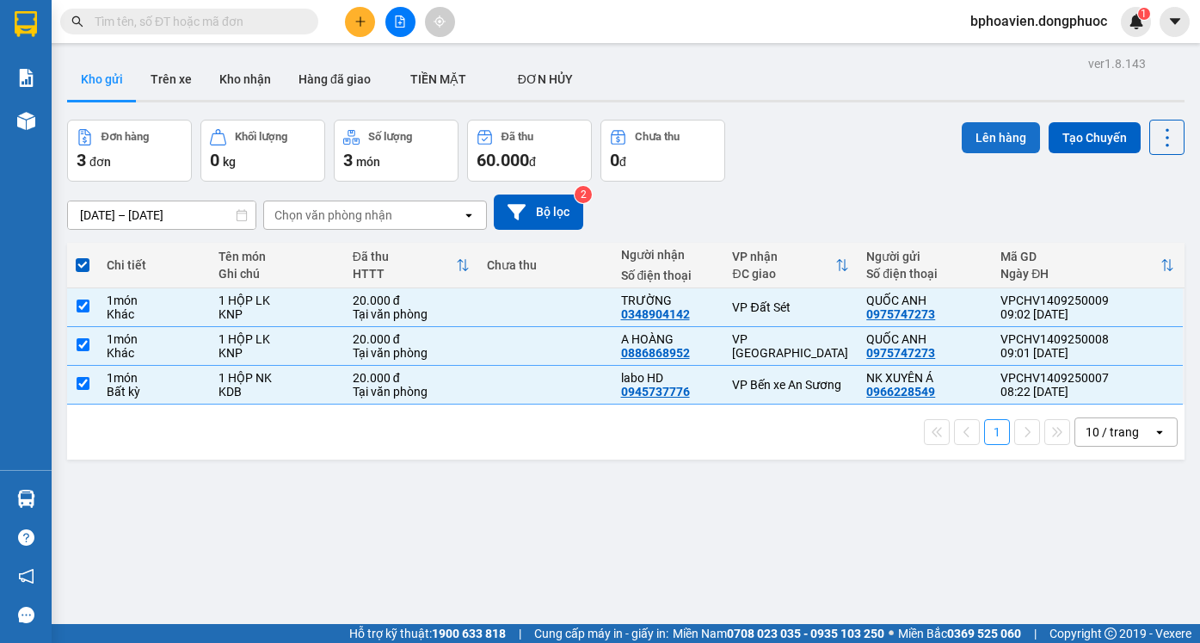
click at [984, 141] on button "Lên hàng" at bounding box center [1001, 137] width 78 height 31
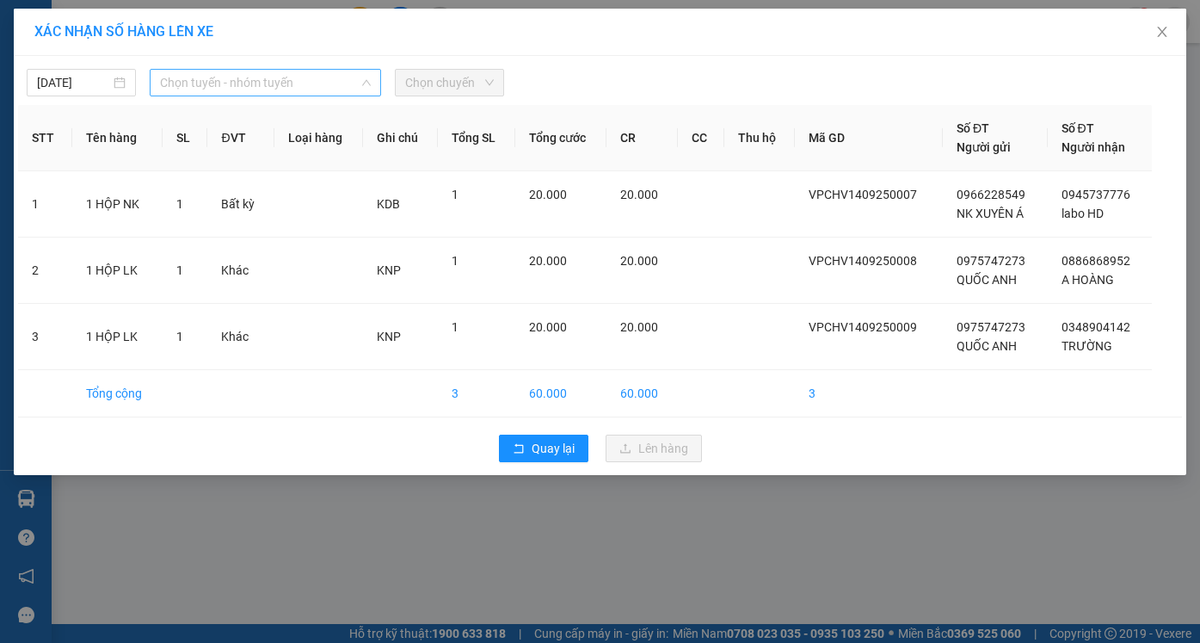
click at [245, 90] on span "Chọn tuyến - nhóm tuyến" at bounding box center [265, 83] width 211 height 26
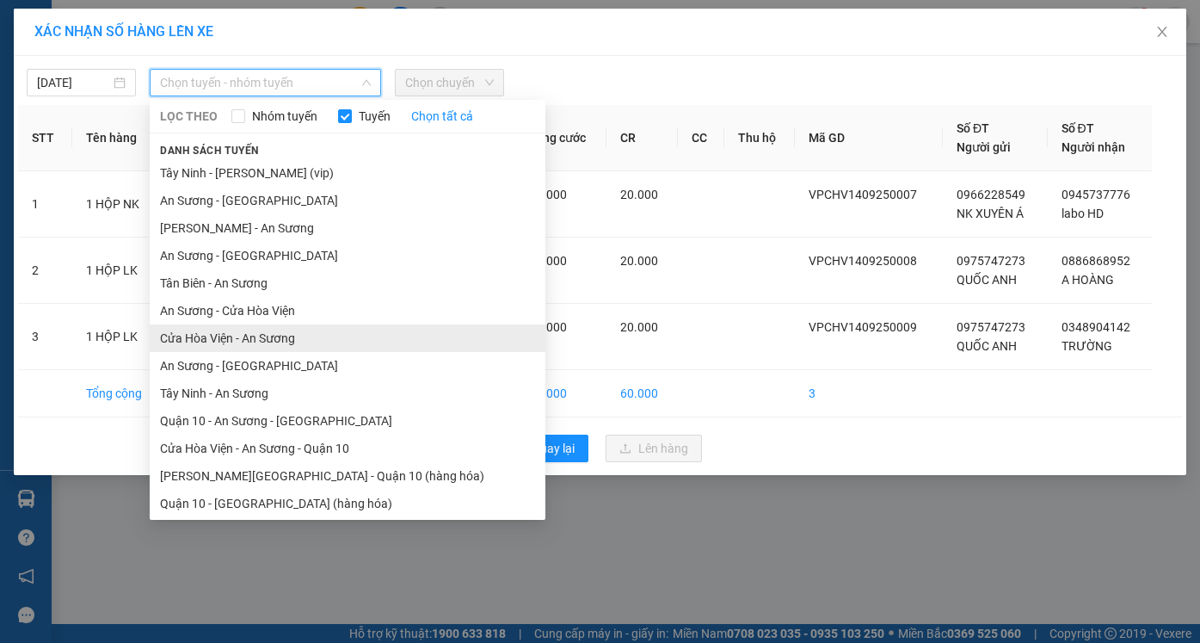
click at [272, 338] on li "Cửa Hòa Viện - An Sương" at bounding box center [348, 338] width 396 height 28
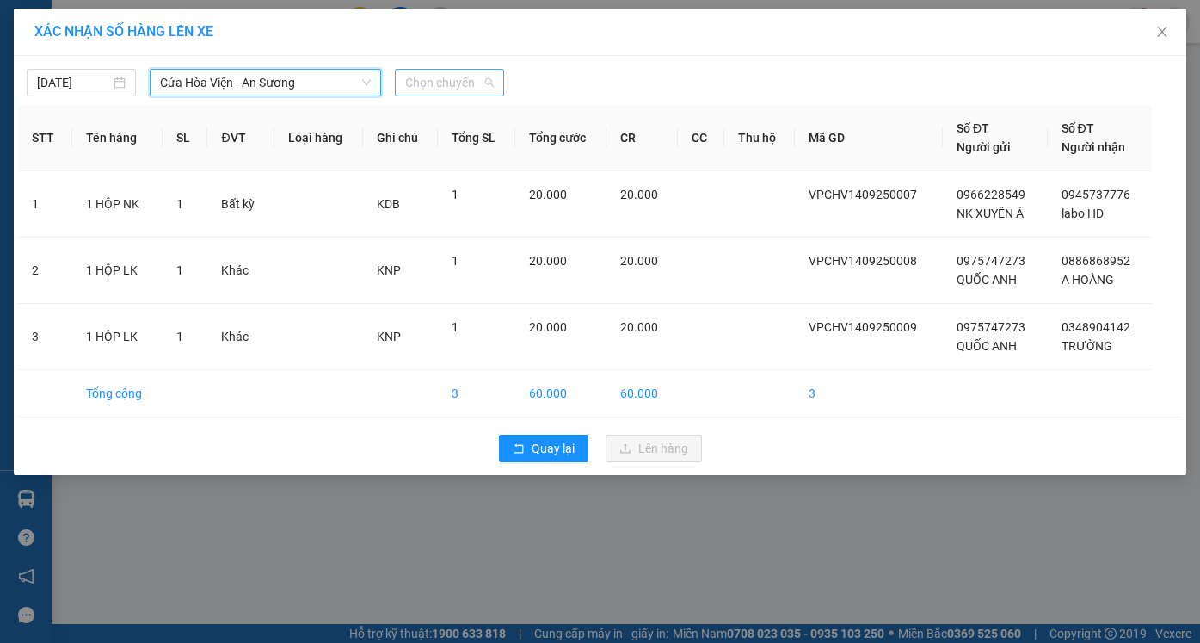
click at [441, 83] on span "Chọn chuyến" at bounding box center [449, 83] width 89 height 26
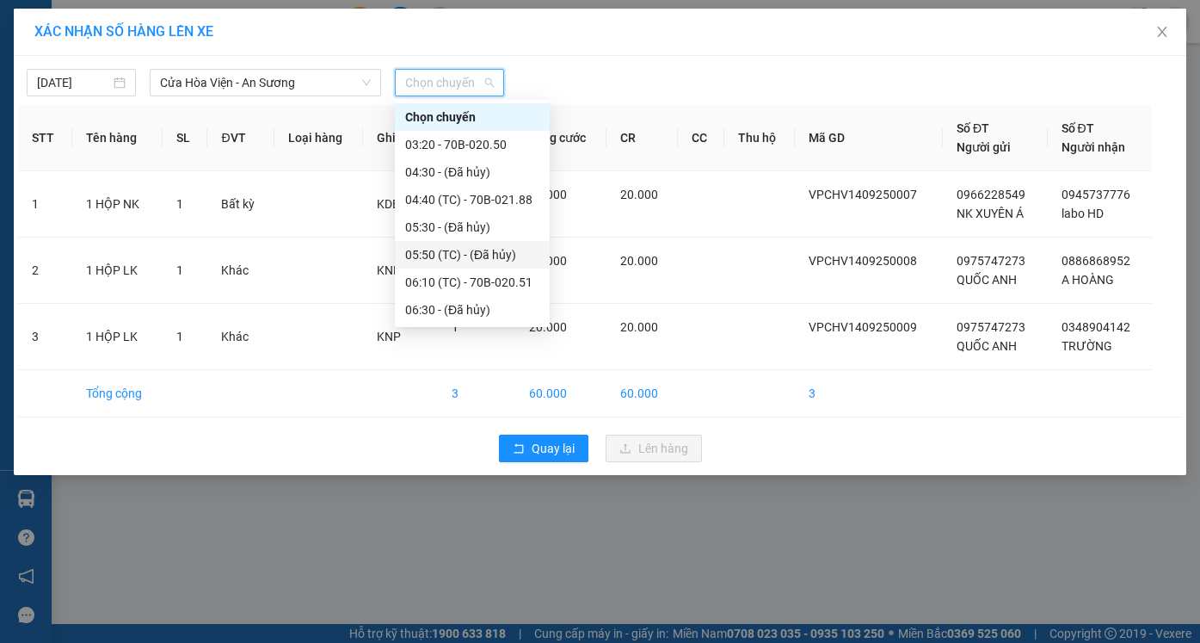
scroll to position [258, 0]
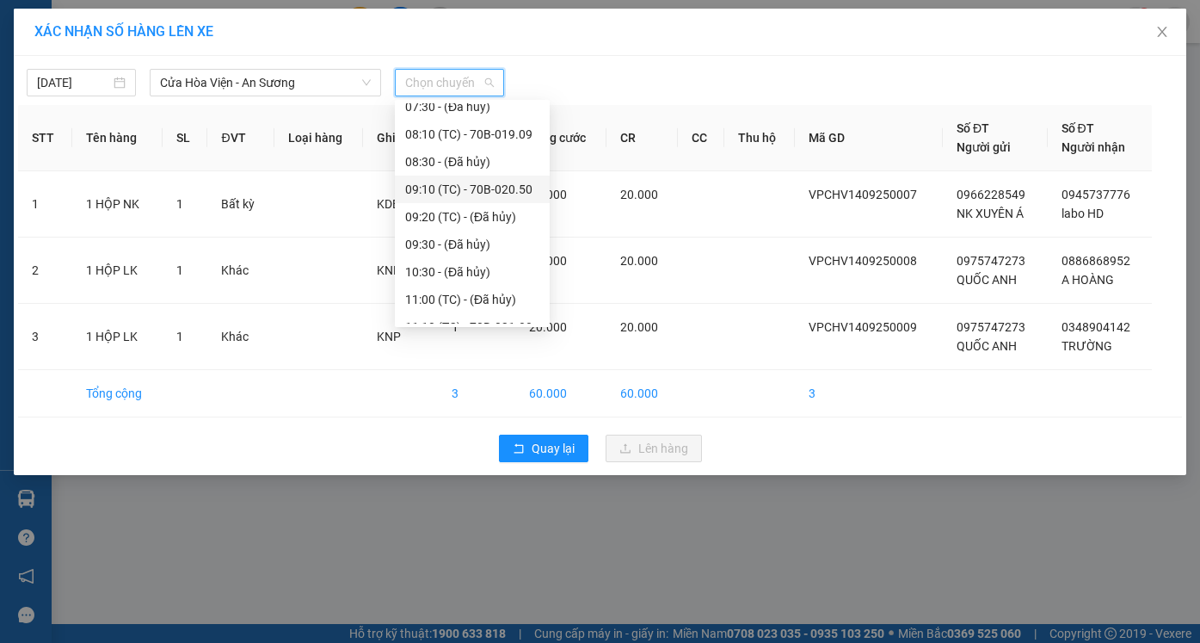
click at [451, 194] on div "09:10 (TC) - 70B-020.50" at bounding box center [472, 189] width 134 height 19
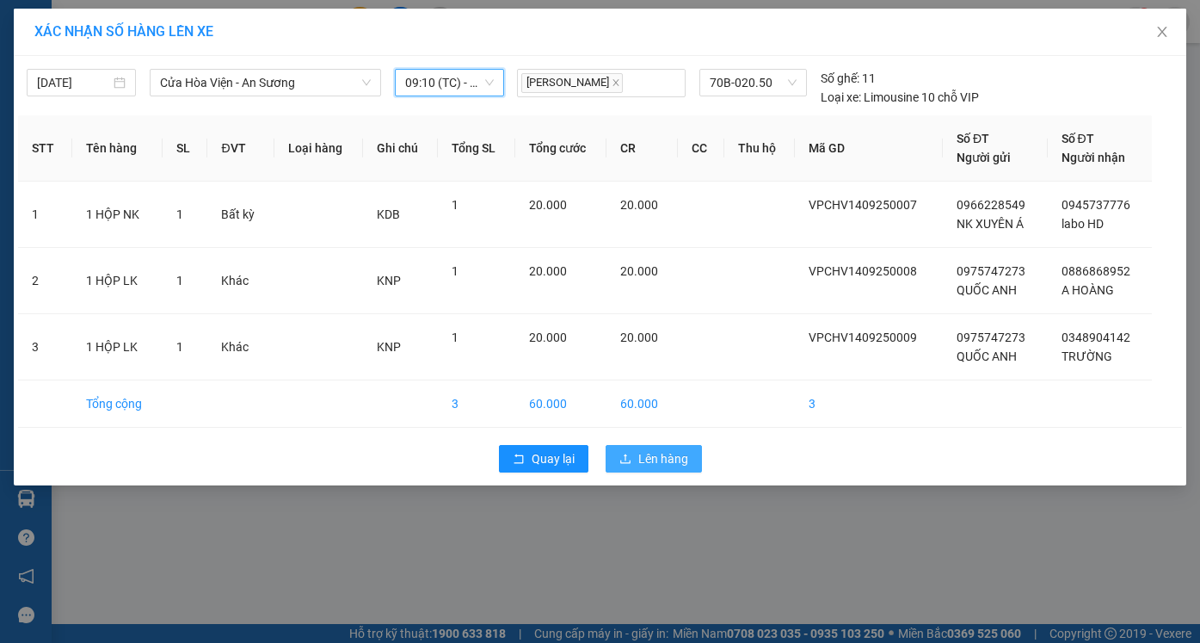
click at [651, 458] on span "Lên hàng" at bounding box center [664, 458] width 50 height 19
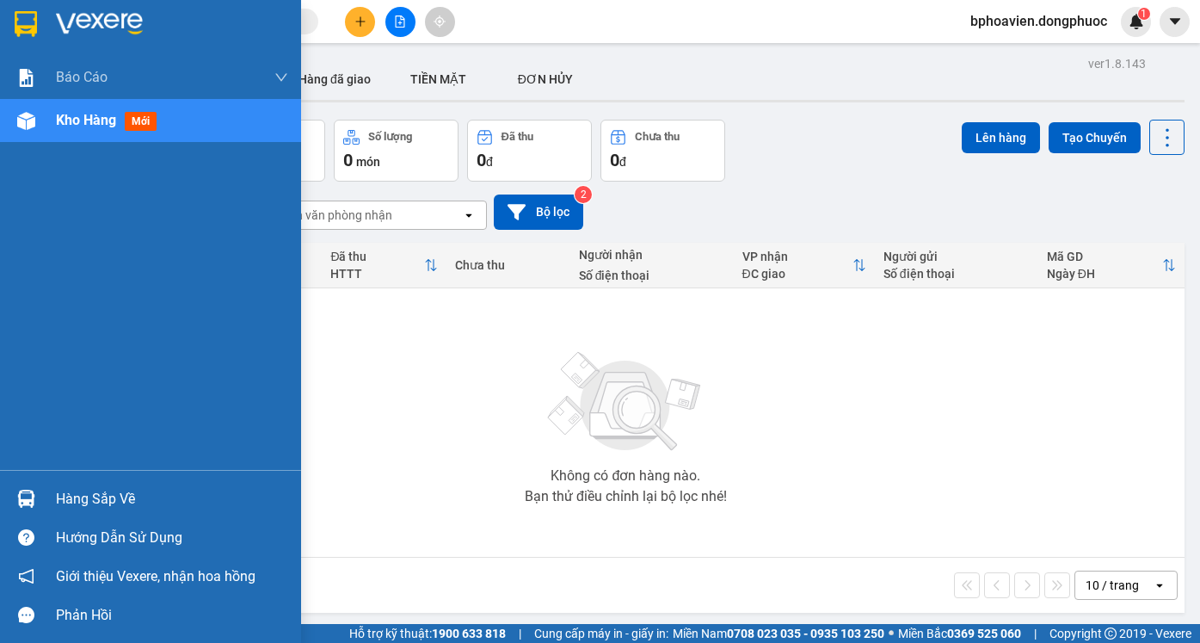
click at [84, 496] on div "Hàng sắp về" at bounding box center [172, 499] width 232 height 26
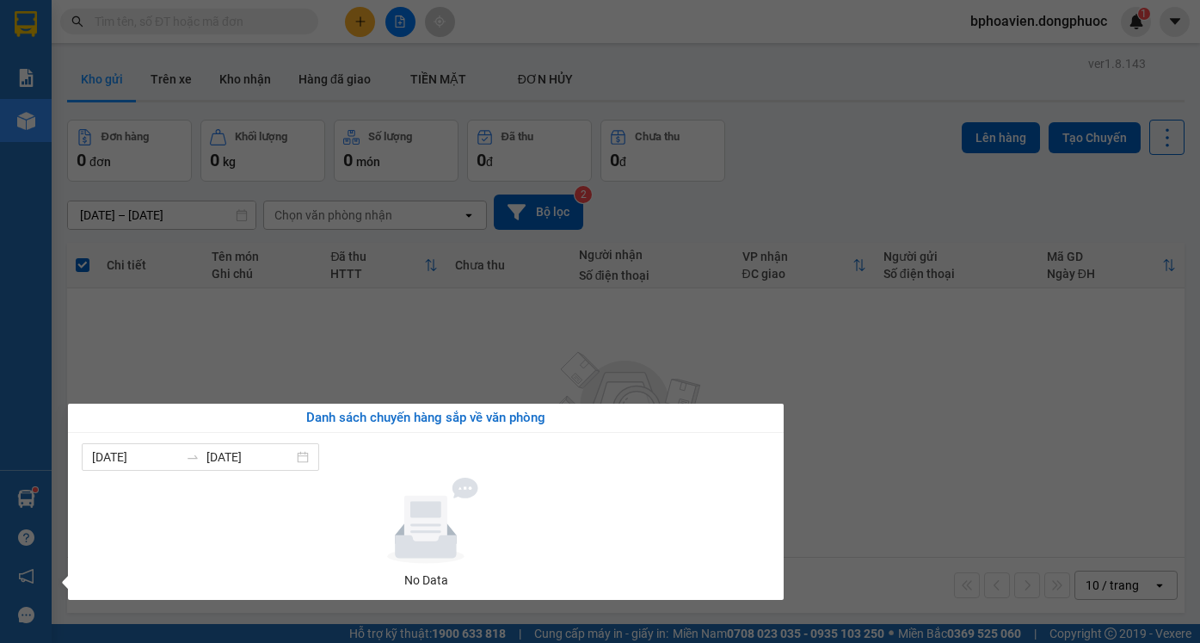
click at [485, 348] on section "Kết quả tìm kiếm ( 0 ) Bộ lọc No Data bphoavien.dongphuoc 1 Báo cáo Mẫu 1: Báo …" at bounding box center [600, 321] width 1200 height 643
